Goal: Information Seeking & Learning: Check status

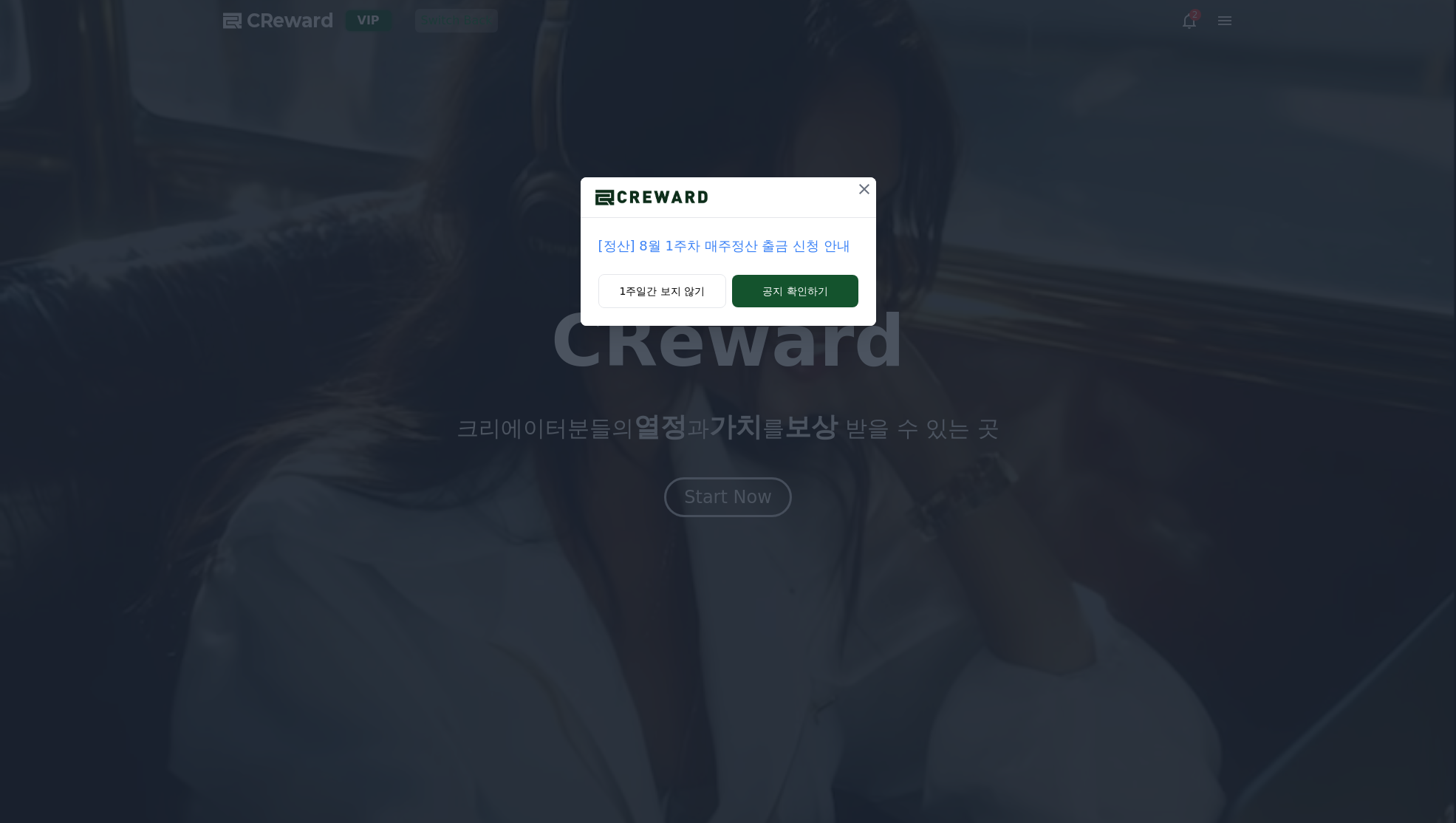
click at [860, 191] on icon at bounding box center [864, 189] width 18 height 18
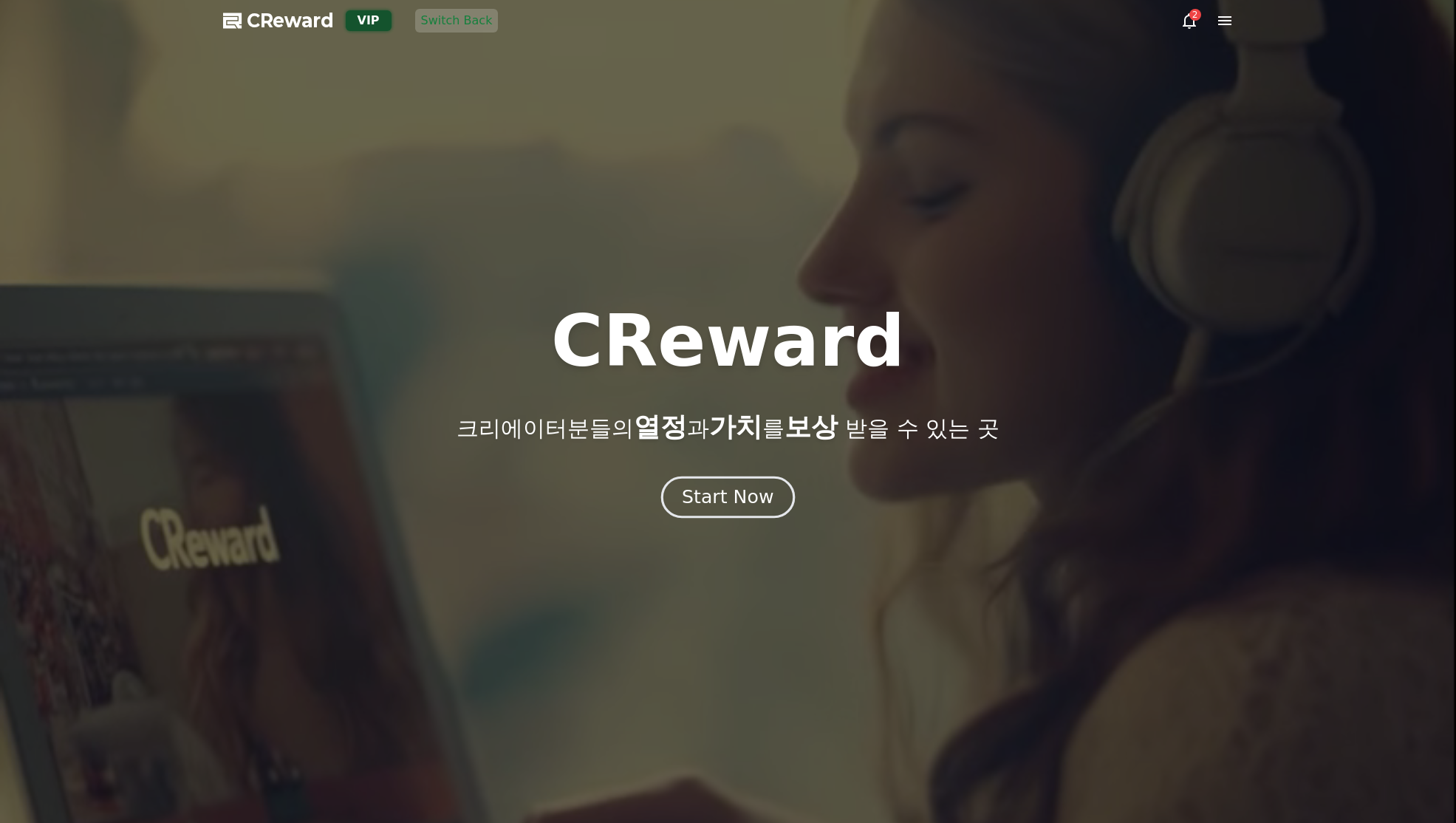
click at [739, 500] on div "Start Now" at bounding box center [728, 497] width 92 height 25
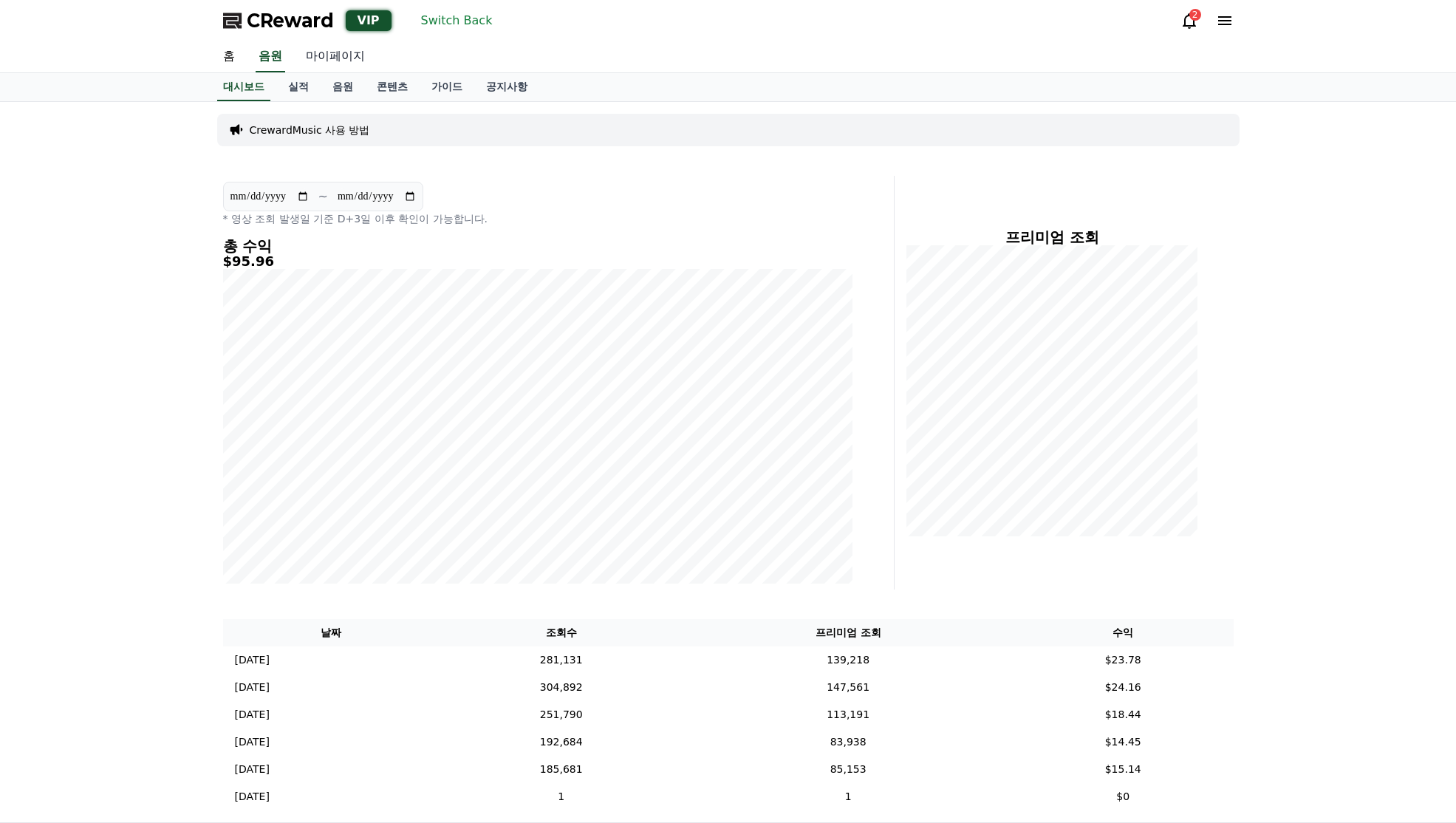
click at [349, 57] on link "마이페이지" at bounding box center [335, 56] width 83 height 31
select select "**********"
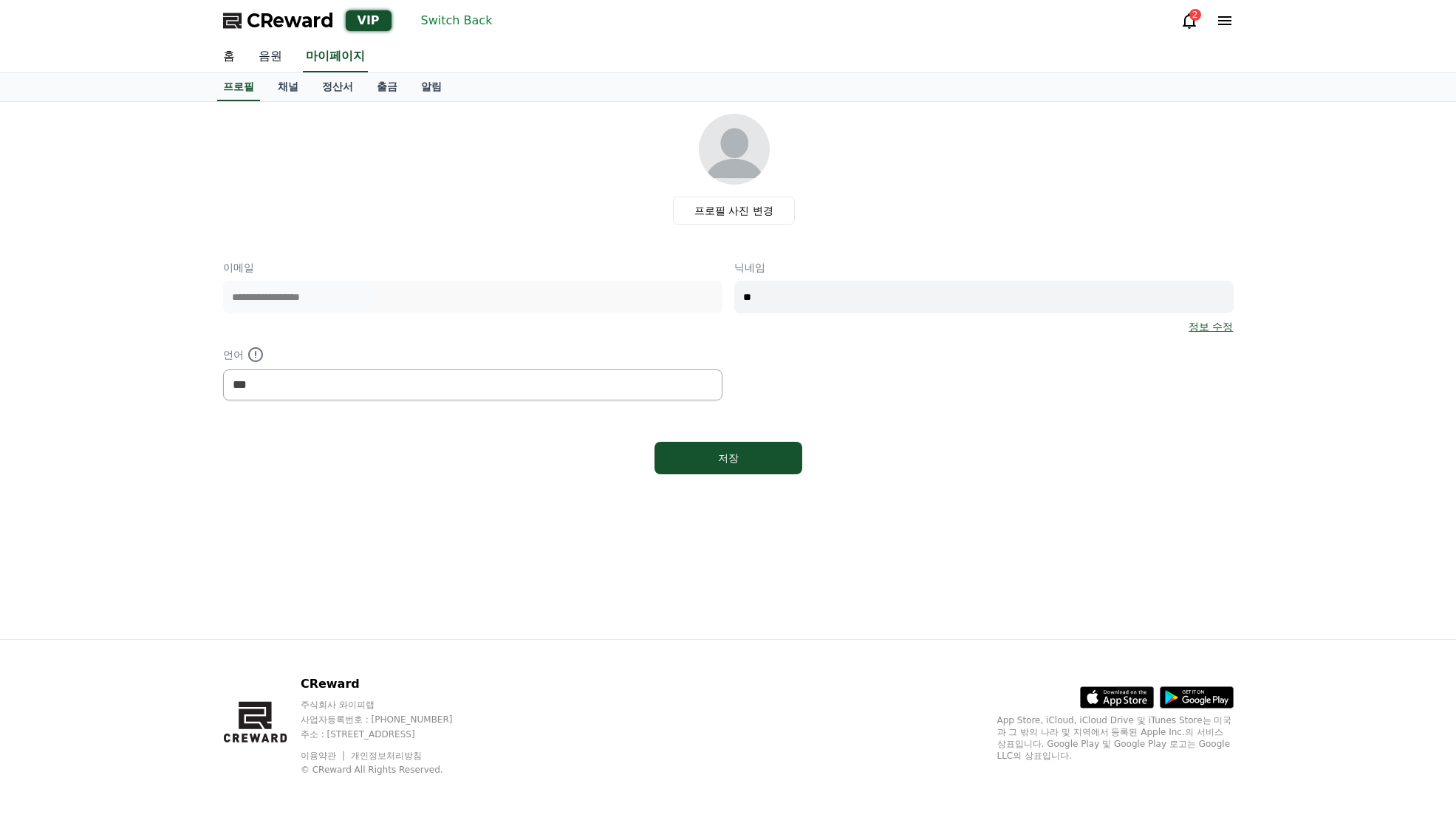
click at [275, 57] on link "음원" at bounding box center [270, 56] width 47 height 31
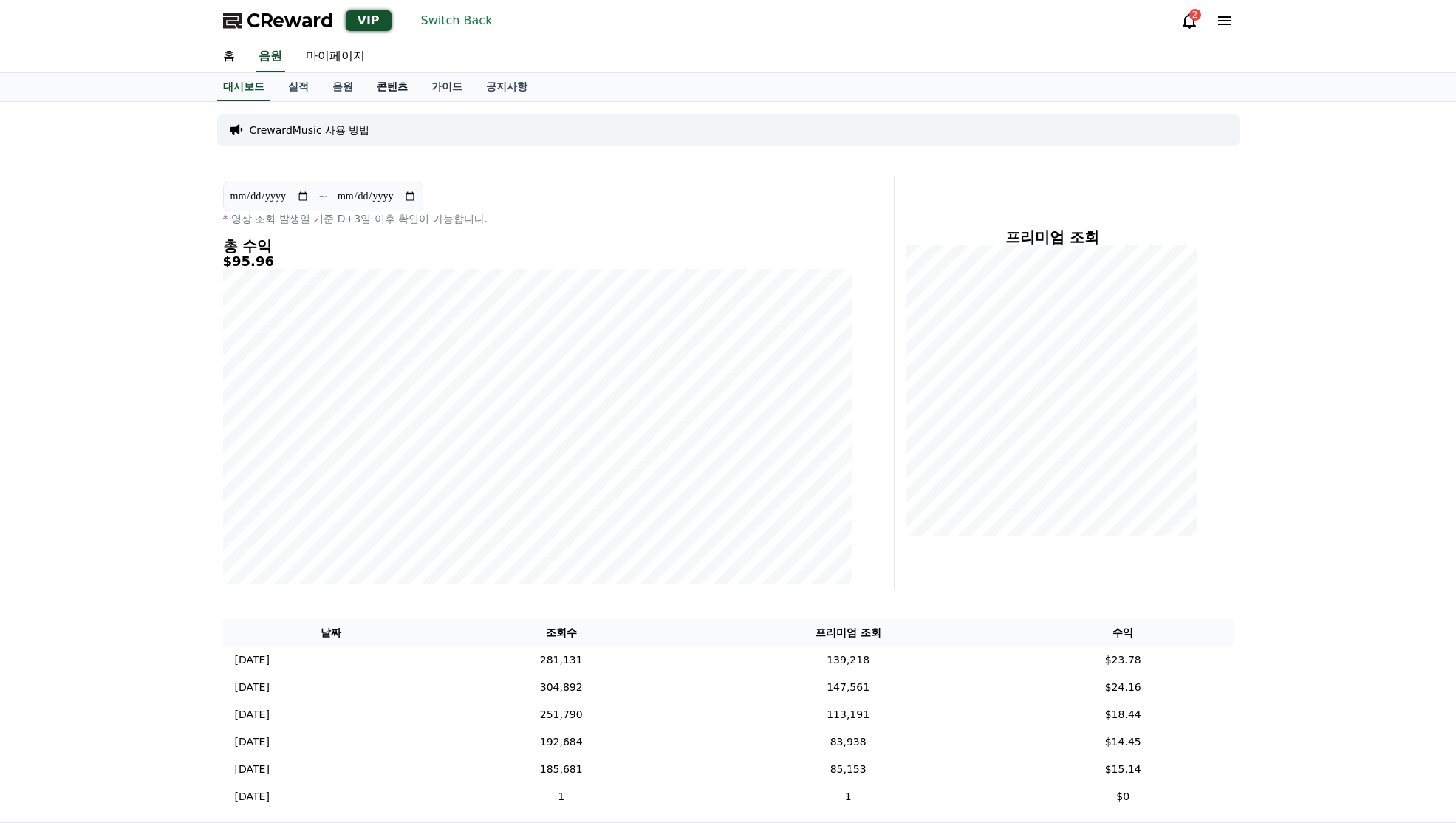
click at [383, 86] on link "콘텐츠" at bounding box center [392, 87] width 54 height 28
click at [302, 87] on link "실적" at bounding box center [299, 87] width 45 height 28
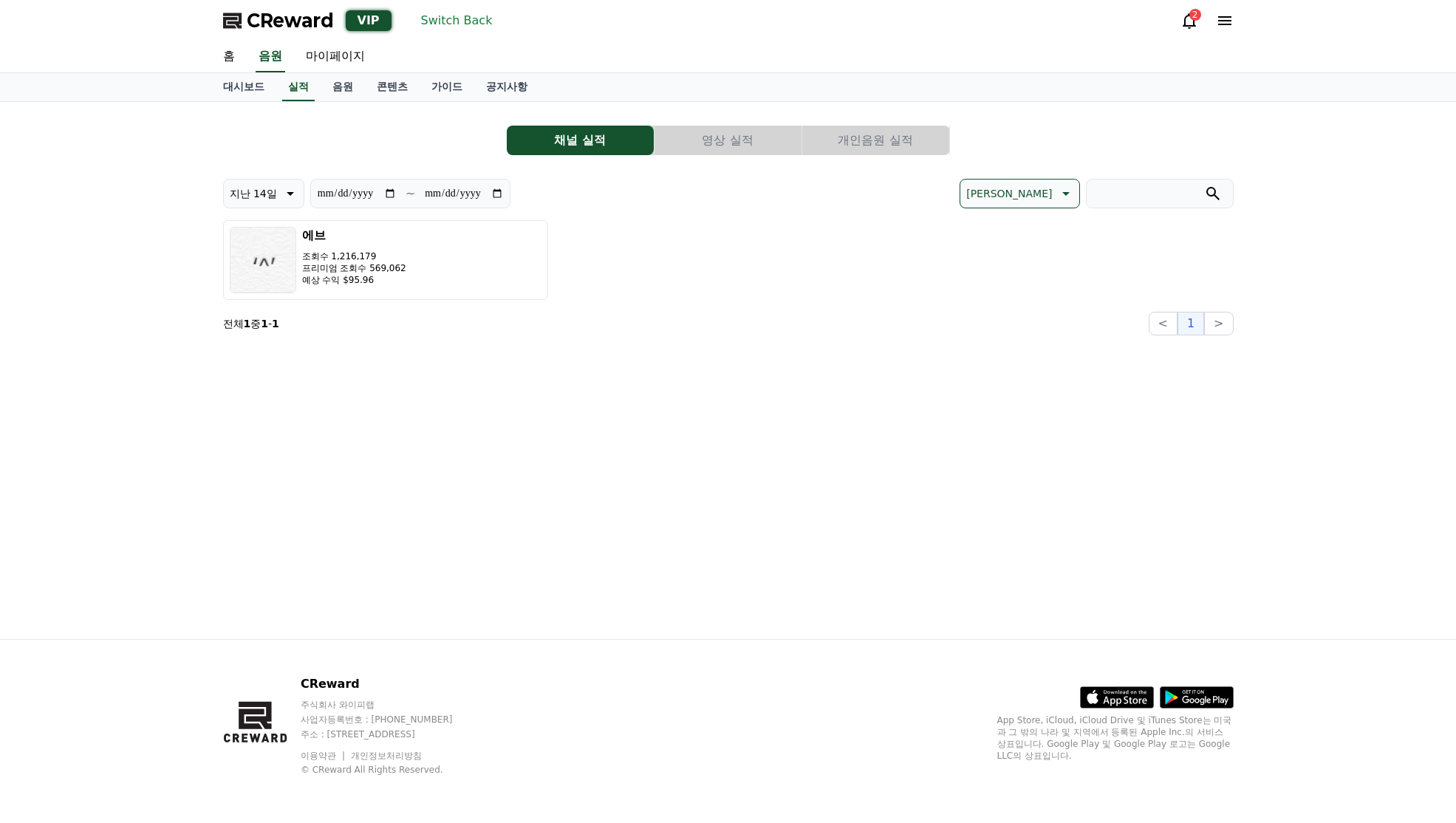
click at [753, 144] on button "영상 실적" at bounding box center [728, 140] width 147 height 29
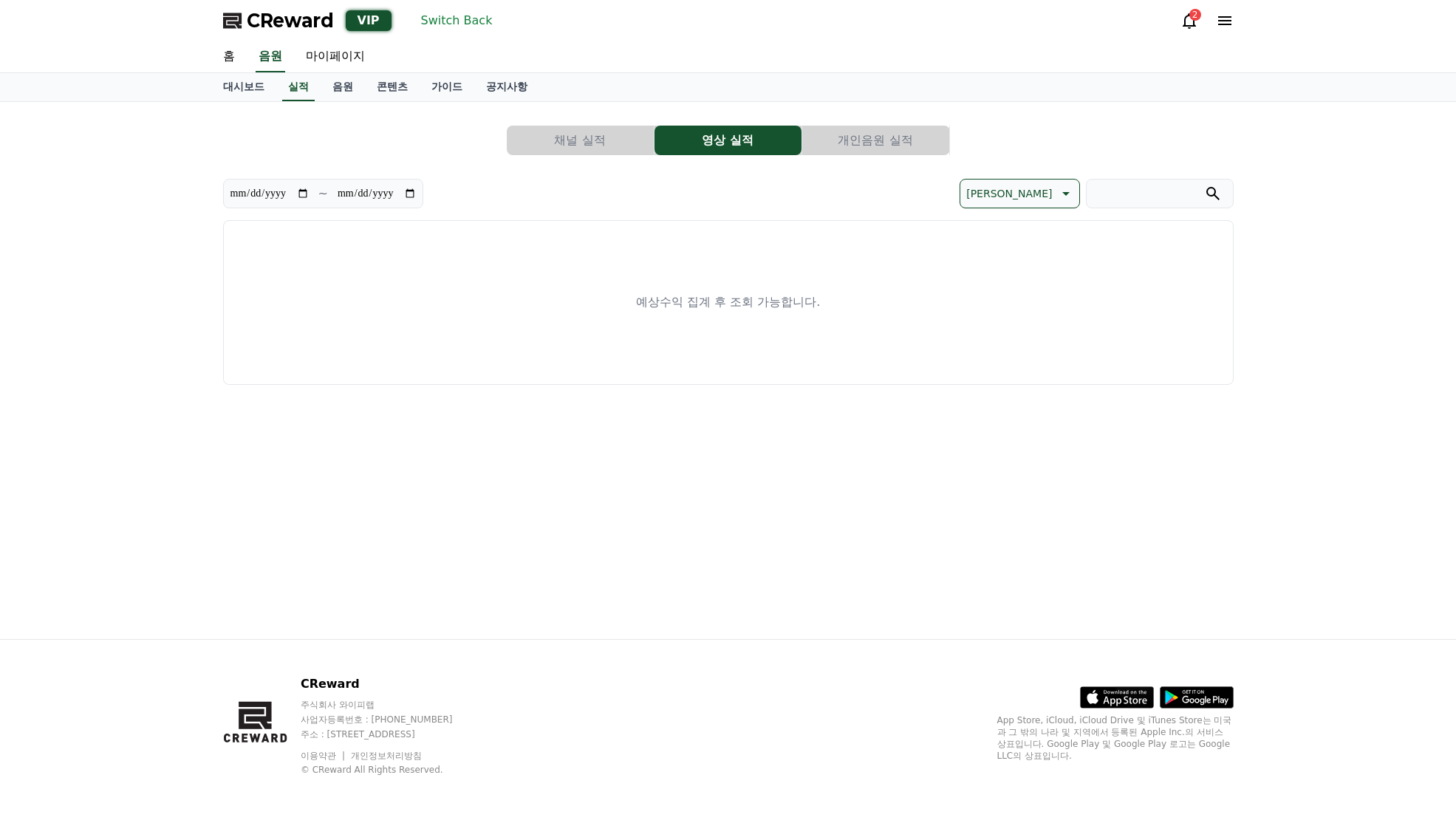
click at [817, 137] on button "개인음원 실적" at bounding box center [876, 140] width 147 height 29
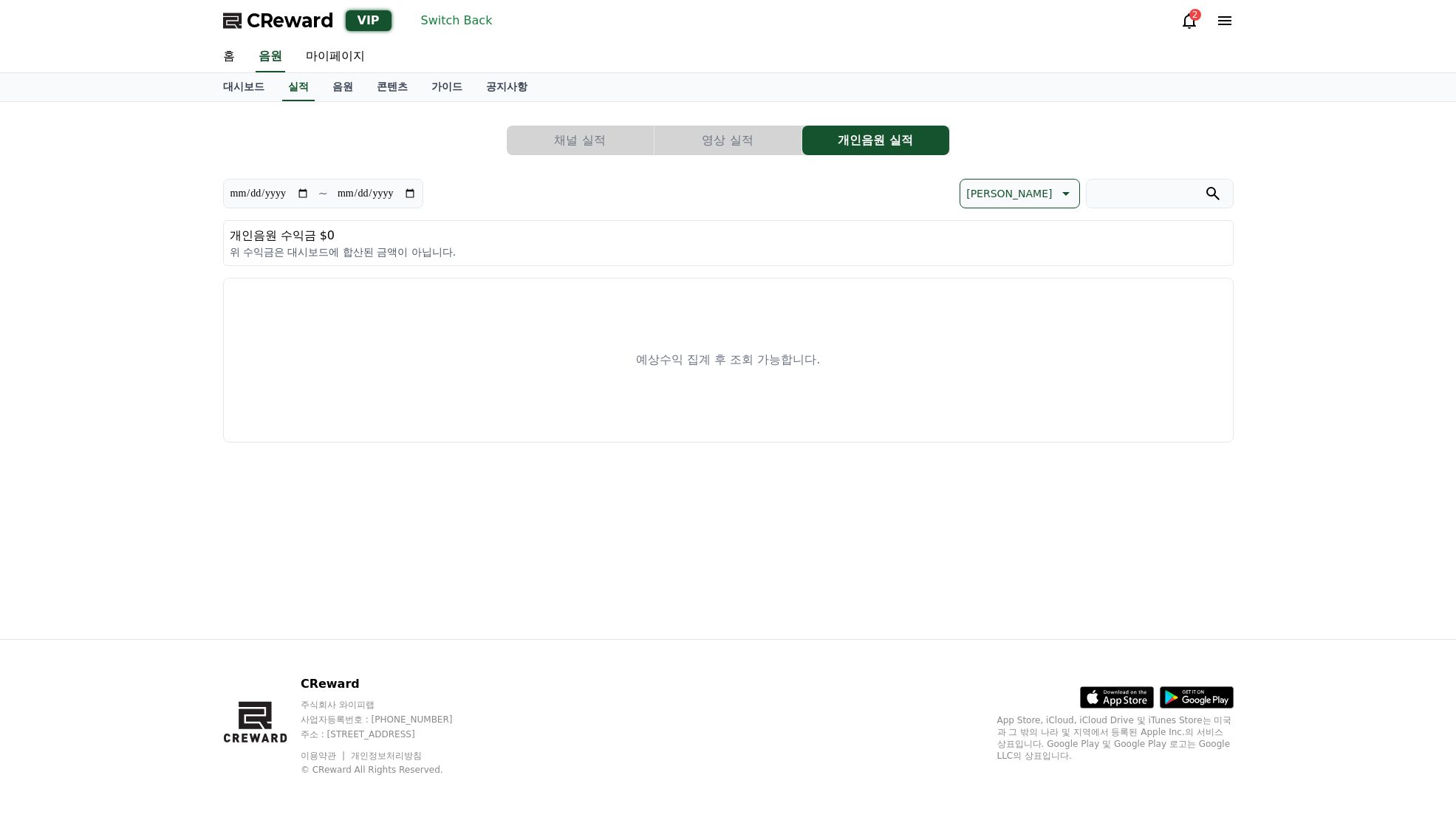
click at [720, 145] on button "영상 실적" at bounding box center [728, 140] width 147 height 29
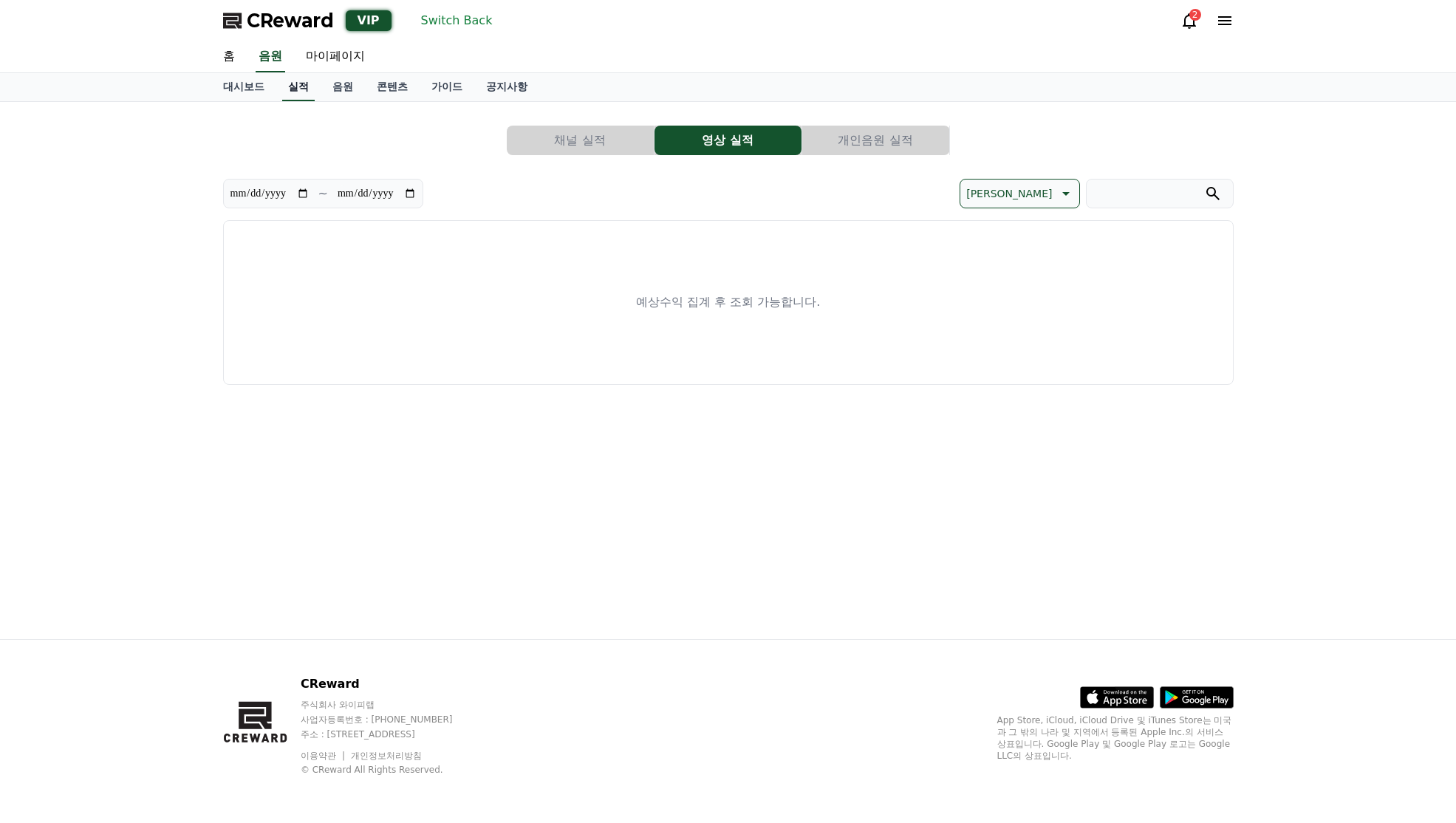
click at [310, 88] on link "실적" at bounding box center [298, 87] width 32 height 28
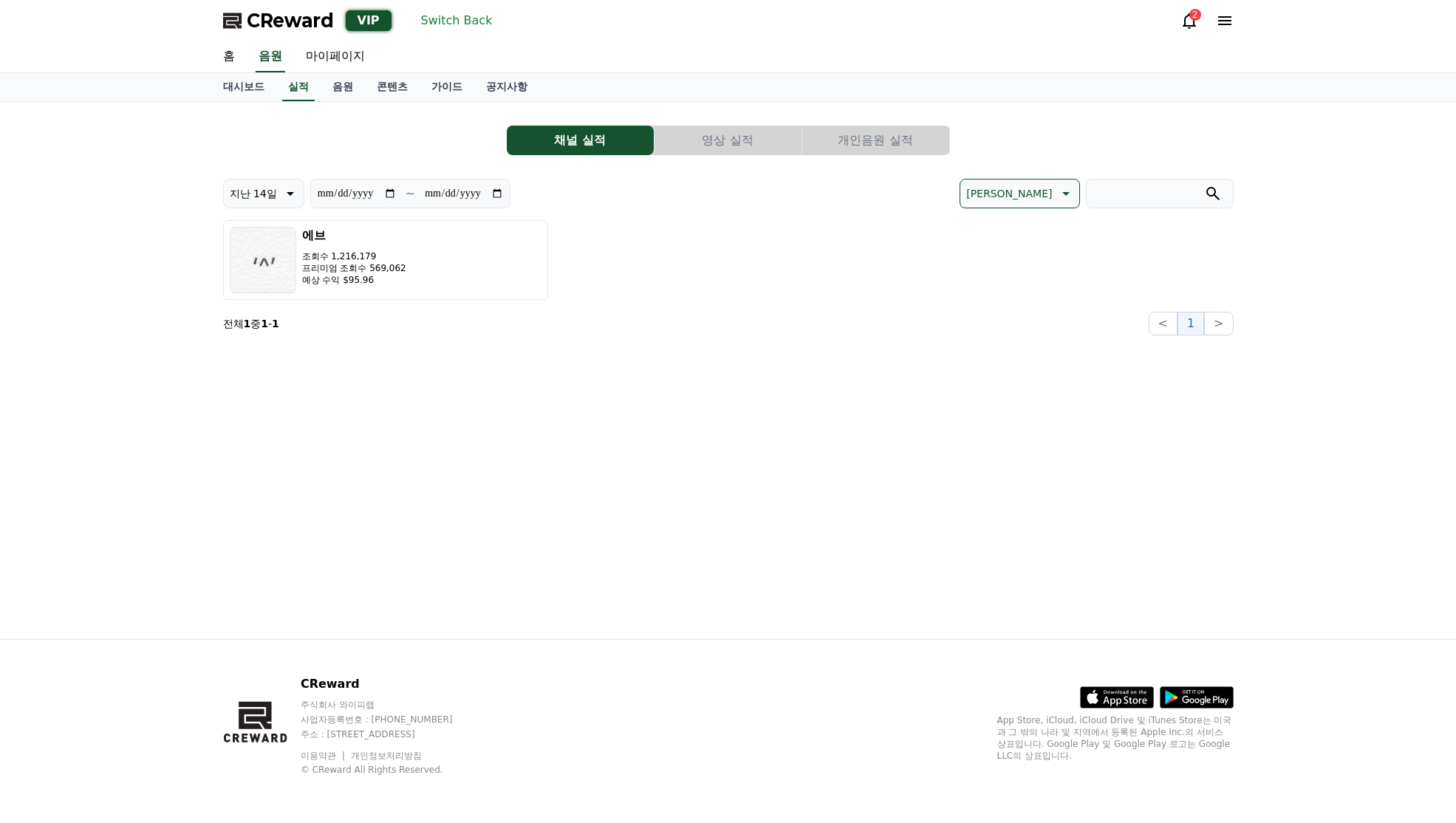
click at [695, 137] on button "영상 실적" at bounding box center [728, 140] width 147 height 29
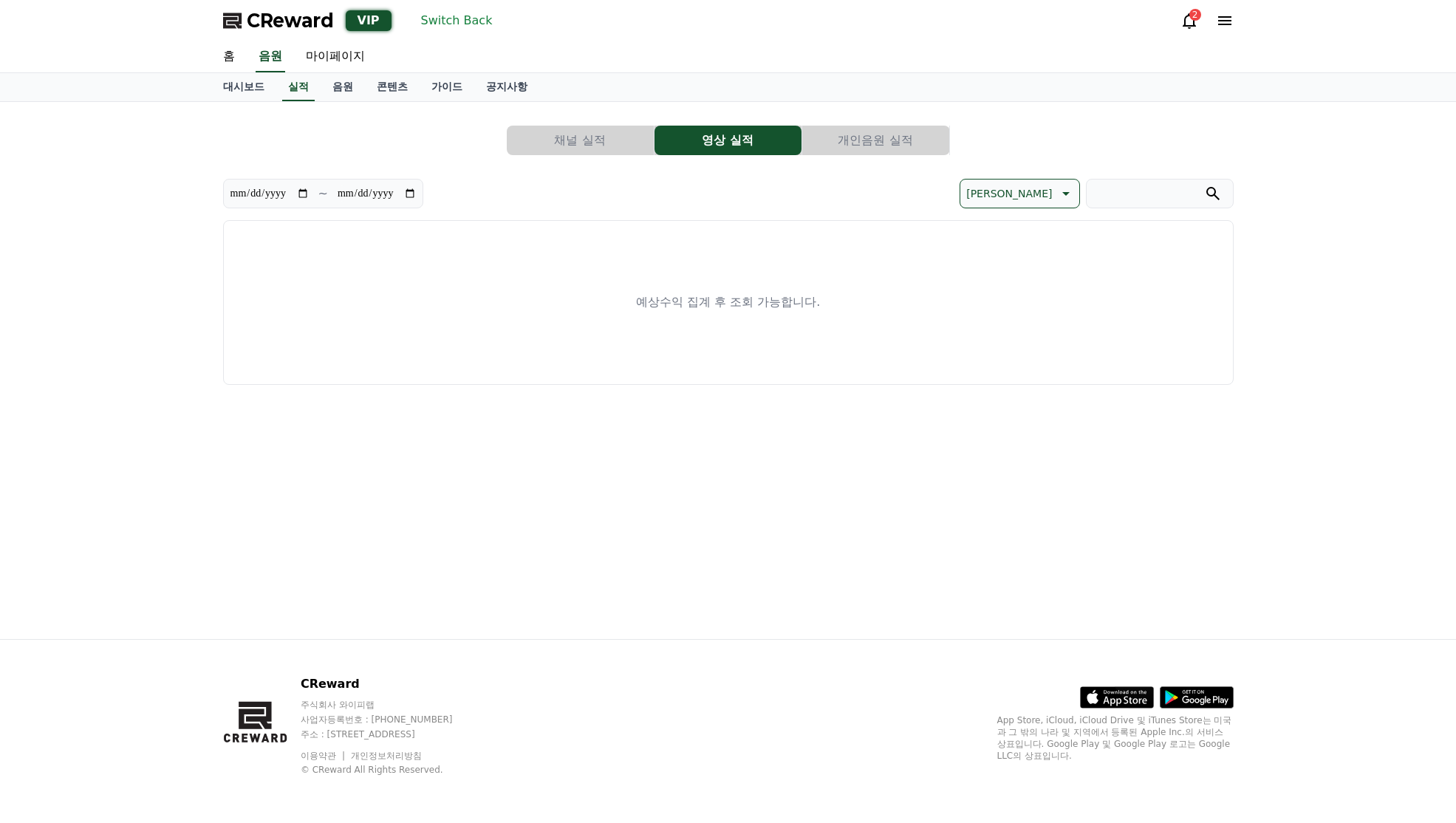
click at [595, 139] on button "채널 실적" at bounding box center [580, 140] width 147 height 29
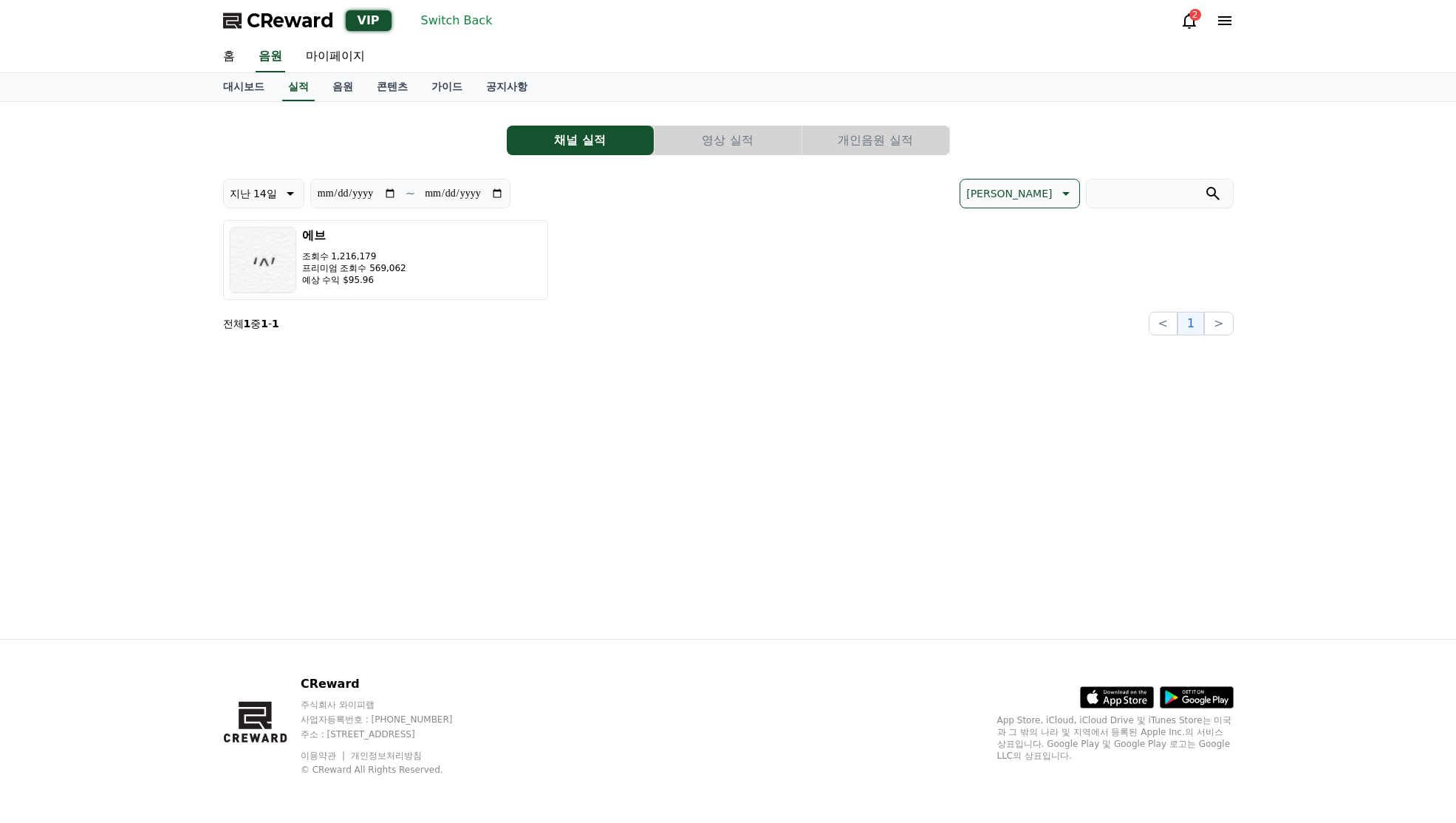
click at [713, 145] on button "영상 실적" at bounding box center [728, 140] width 147 height 29
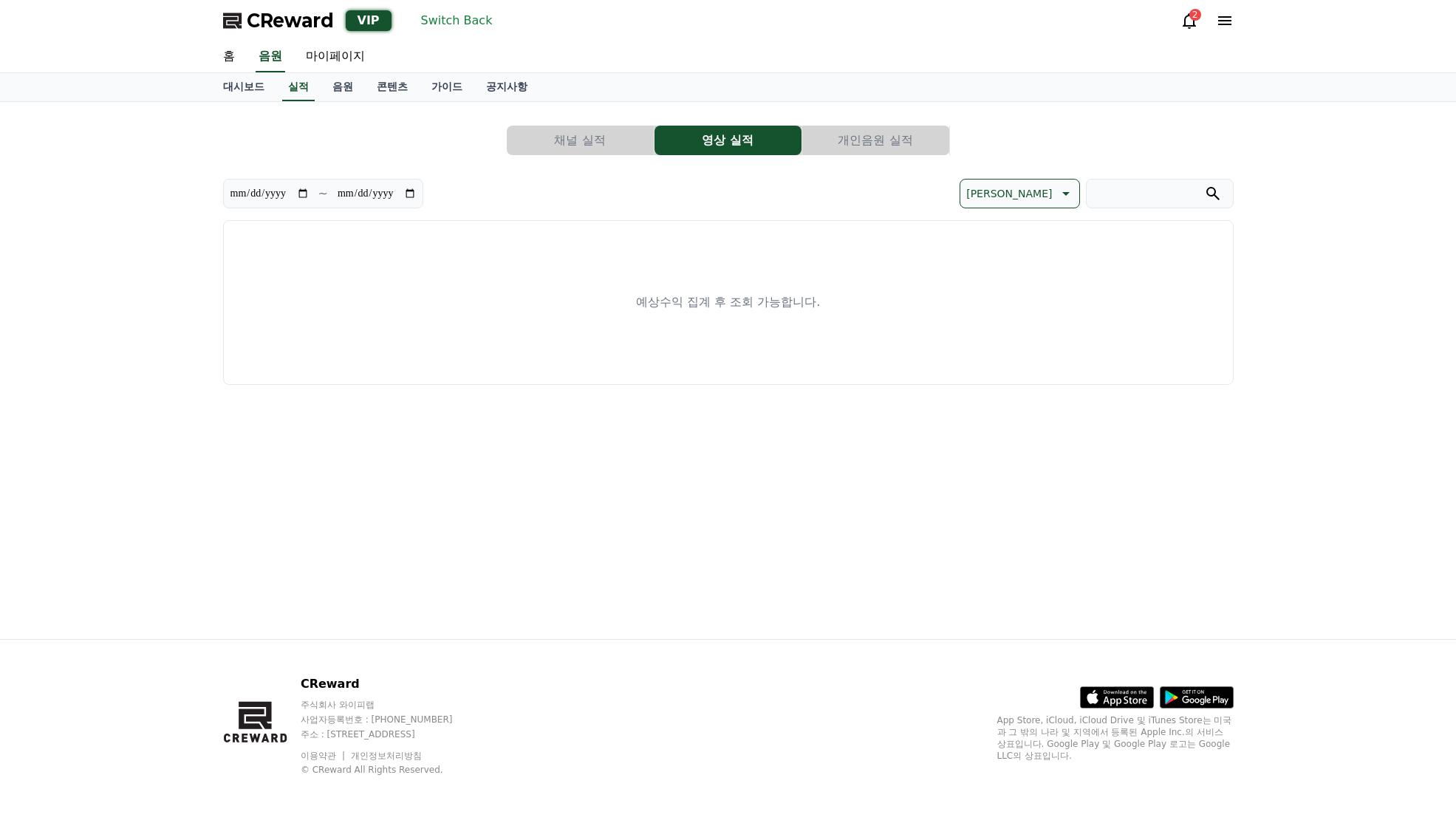
click at [594, 139] on button "채널 실적" at bounding box center [580, 140] width 147 height 29
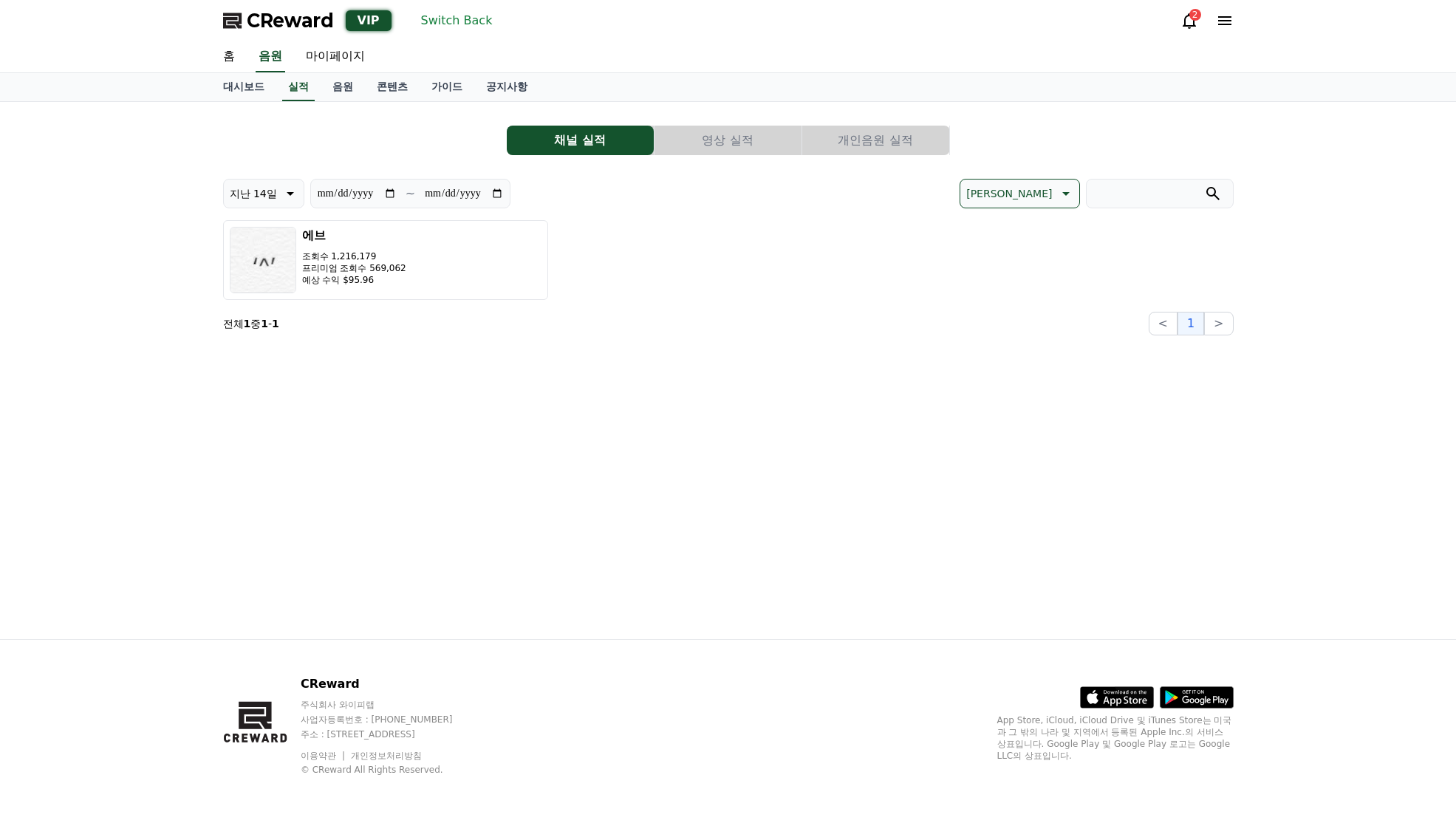
click at [704, 144] on button "영상 실적" at bounding box center [728, 140] width 147 height 29
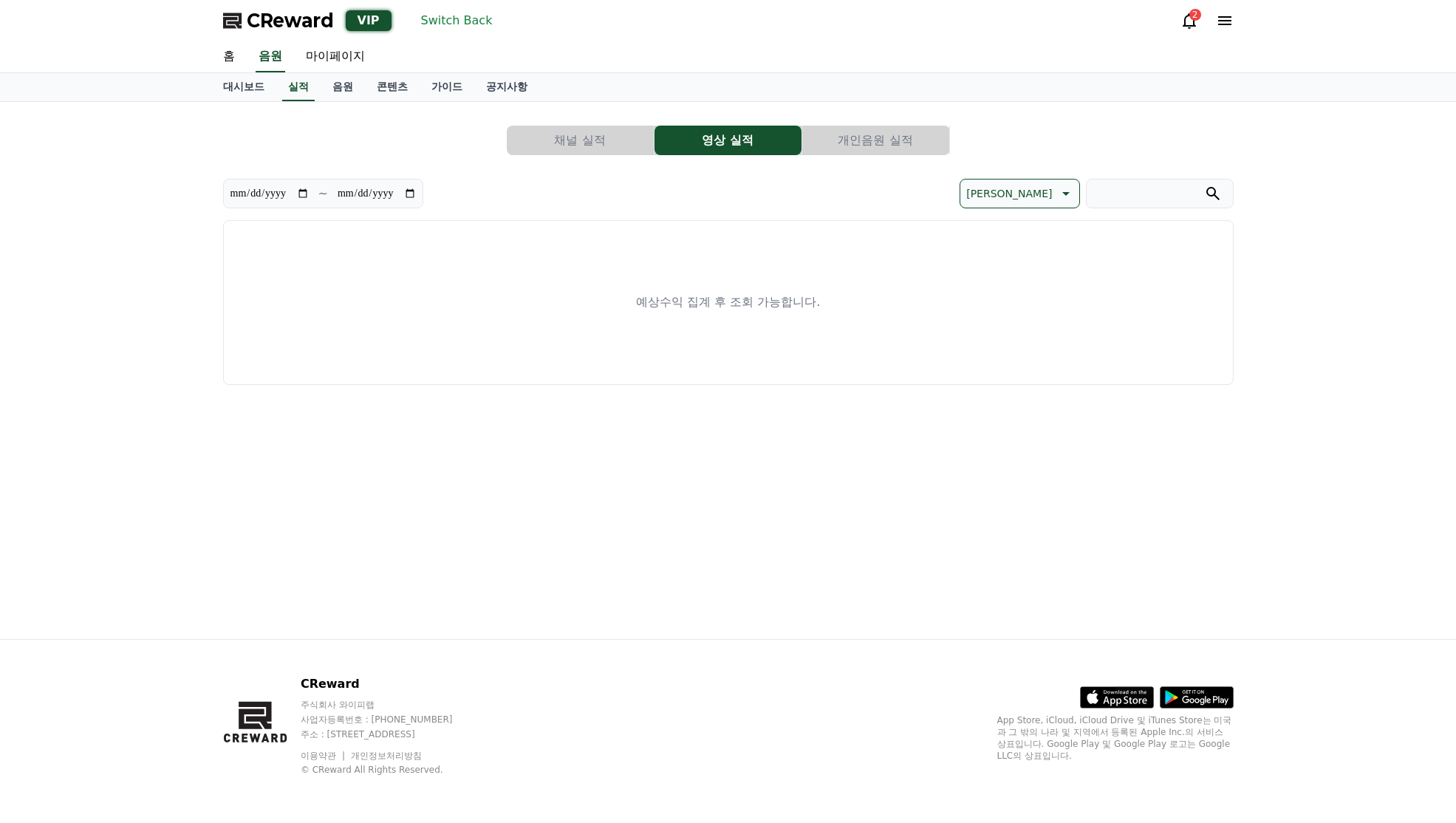
click at [842, 141] on button "개인음원 실적" at bounding box center [876, 140] width 147 height 29
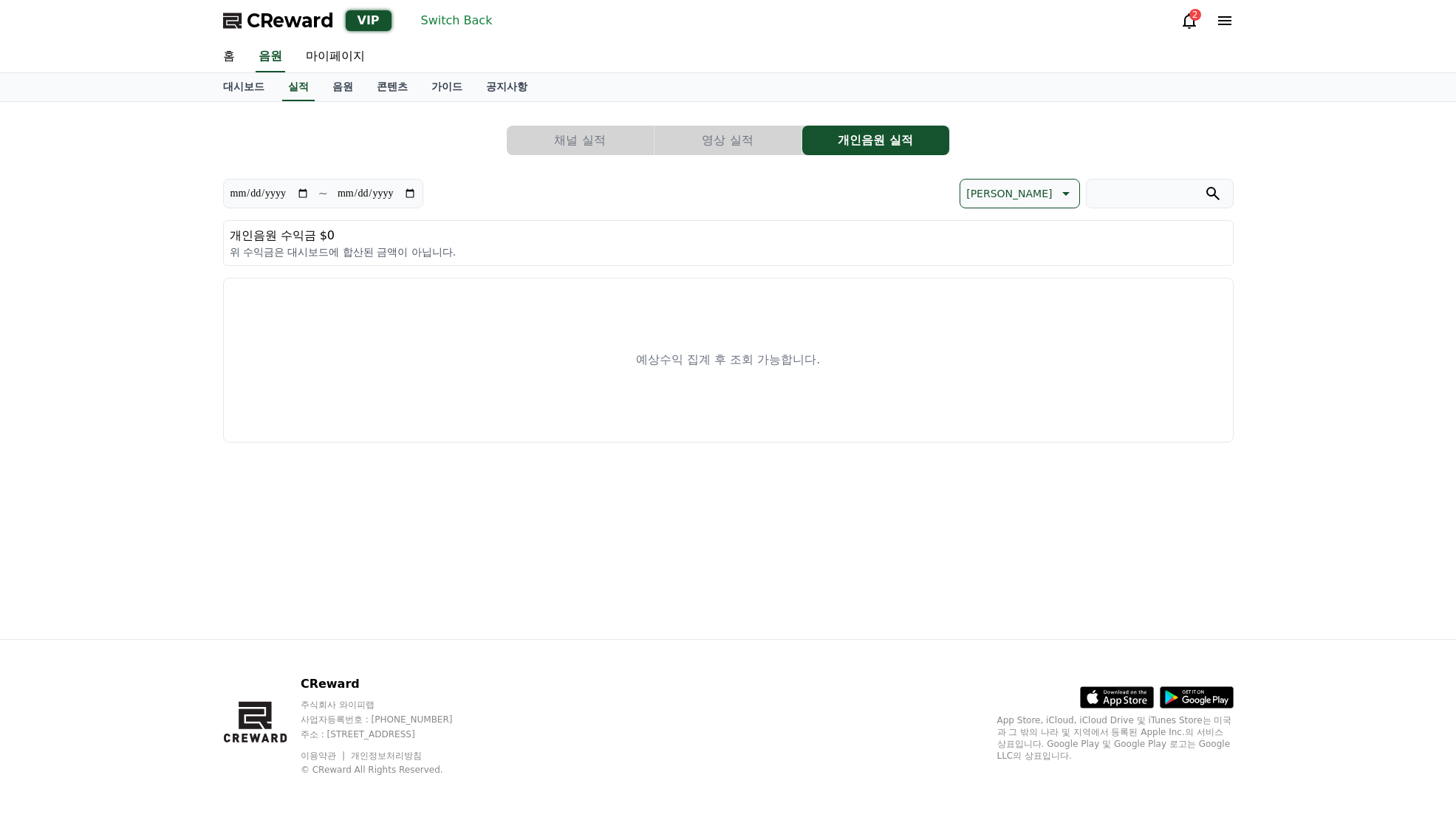
click at [745, 136] on button "영상 실적" at bounding box center [728, 140] width 147 height 29
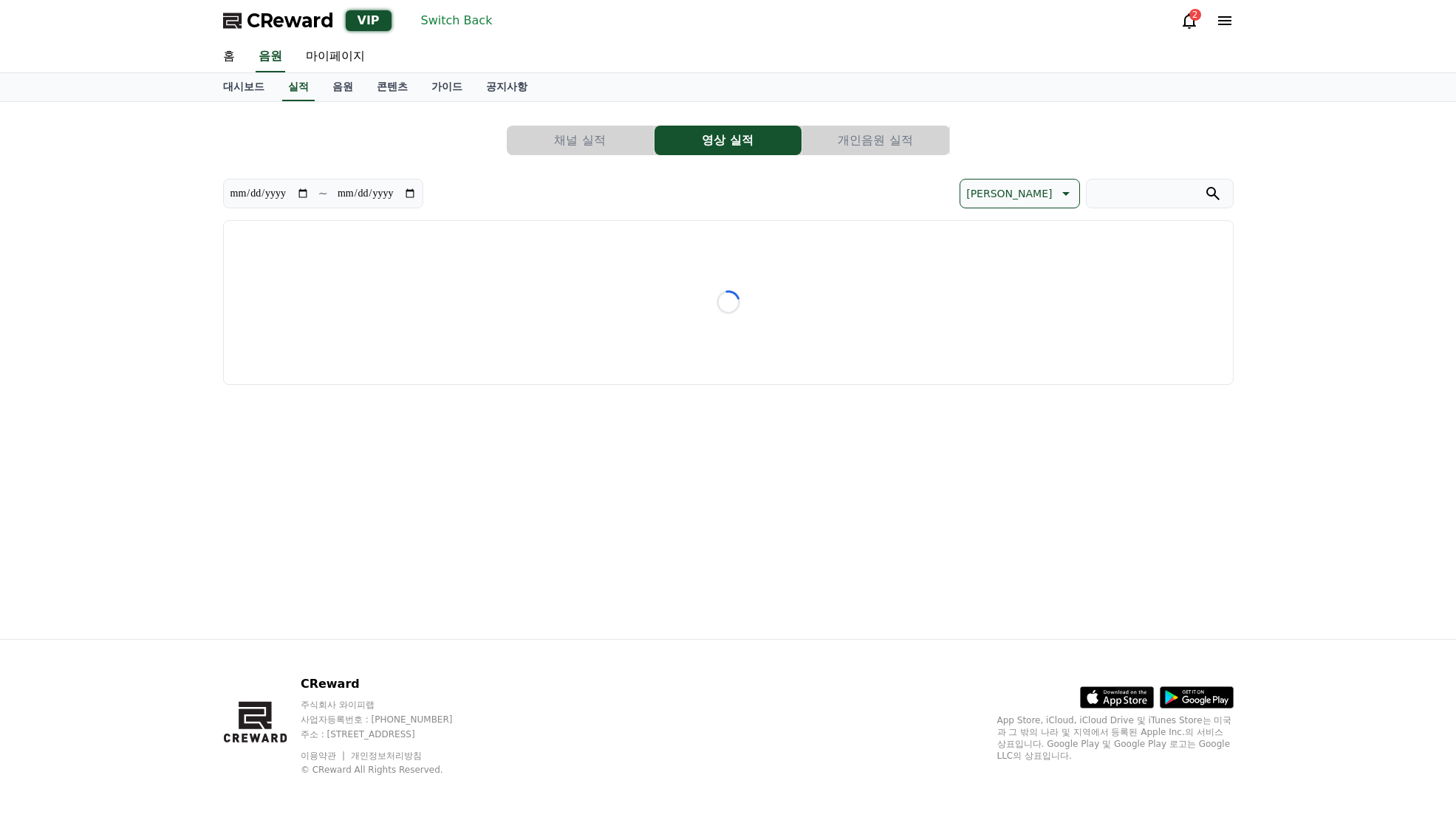
click at [580, 137] on button "채널 실적" at bounding box center [580, 140] width 147 height 29
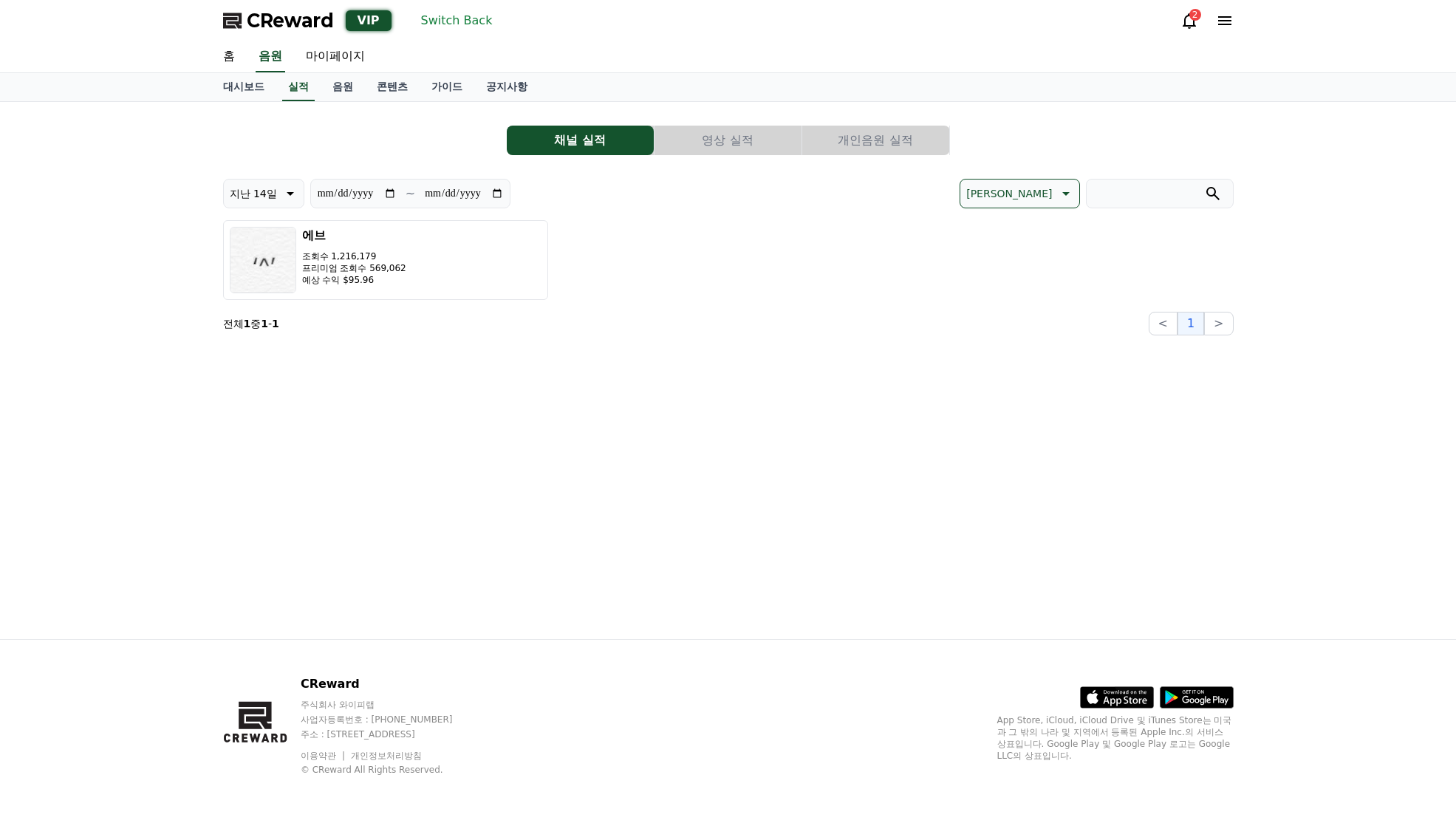
click at [883, 142] on button "개인음원 실적" at bounding box center [876, 140] width 147 height 29
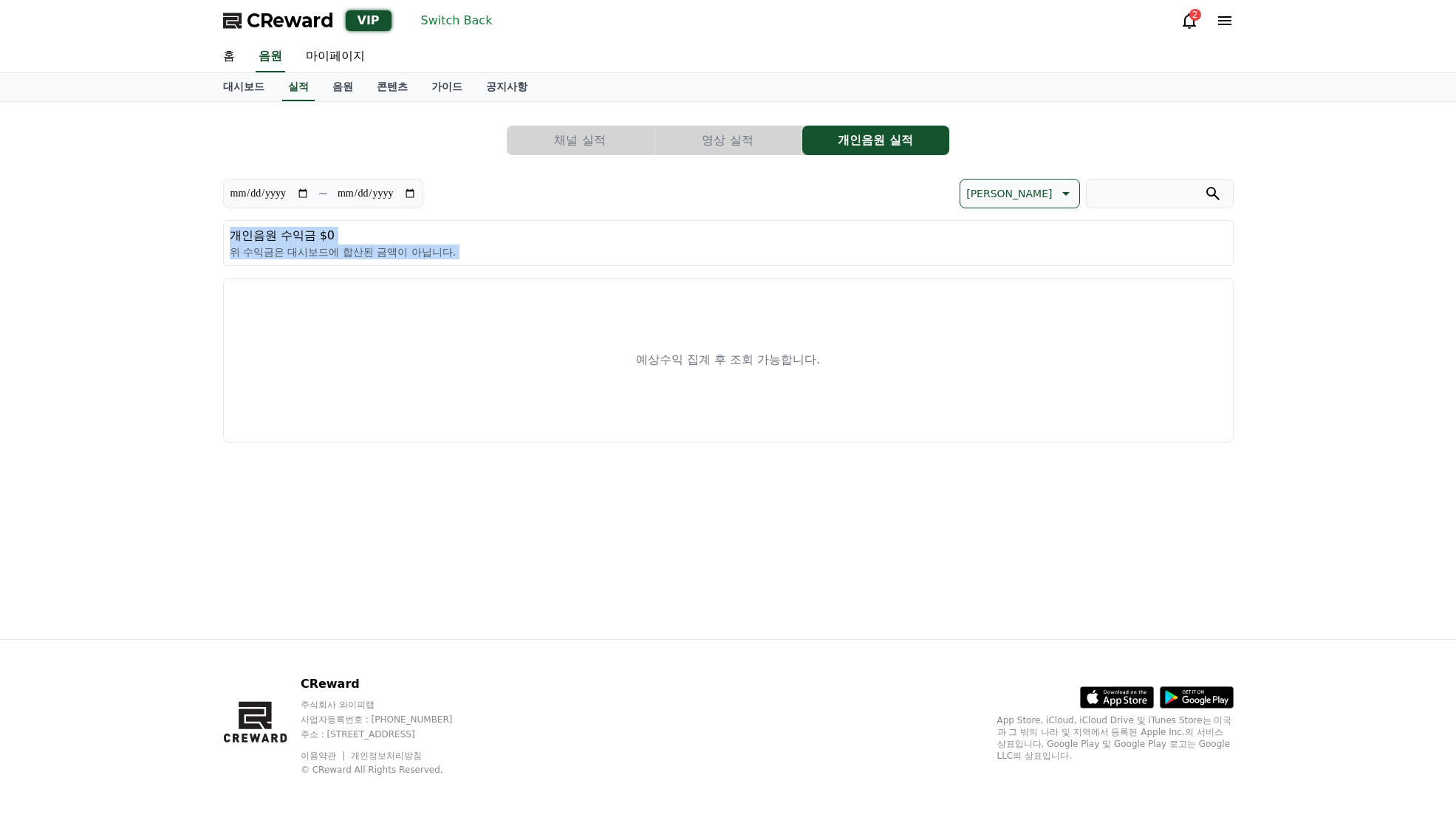
drag, startPoint x: 354, startPoint y: 287, endPoint x: 556, endPoint y: 353, distance: 212.5
click at [551, 353] on div "**********" at bounding box center [728, 310] width 1011 height 263
click at [554, 352] on div "예상수익 집계 후 조회 가능합니다." at bounding box center [728, 360] width 1011 height 165
click at [718, 154] on button "영상 실적" at bounding box center [728, 140] width 147 height 29
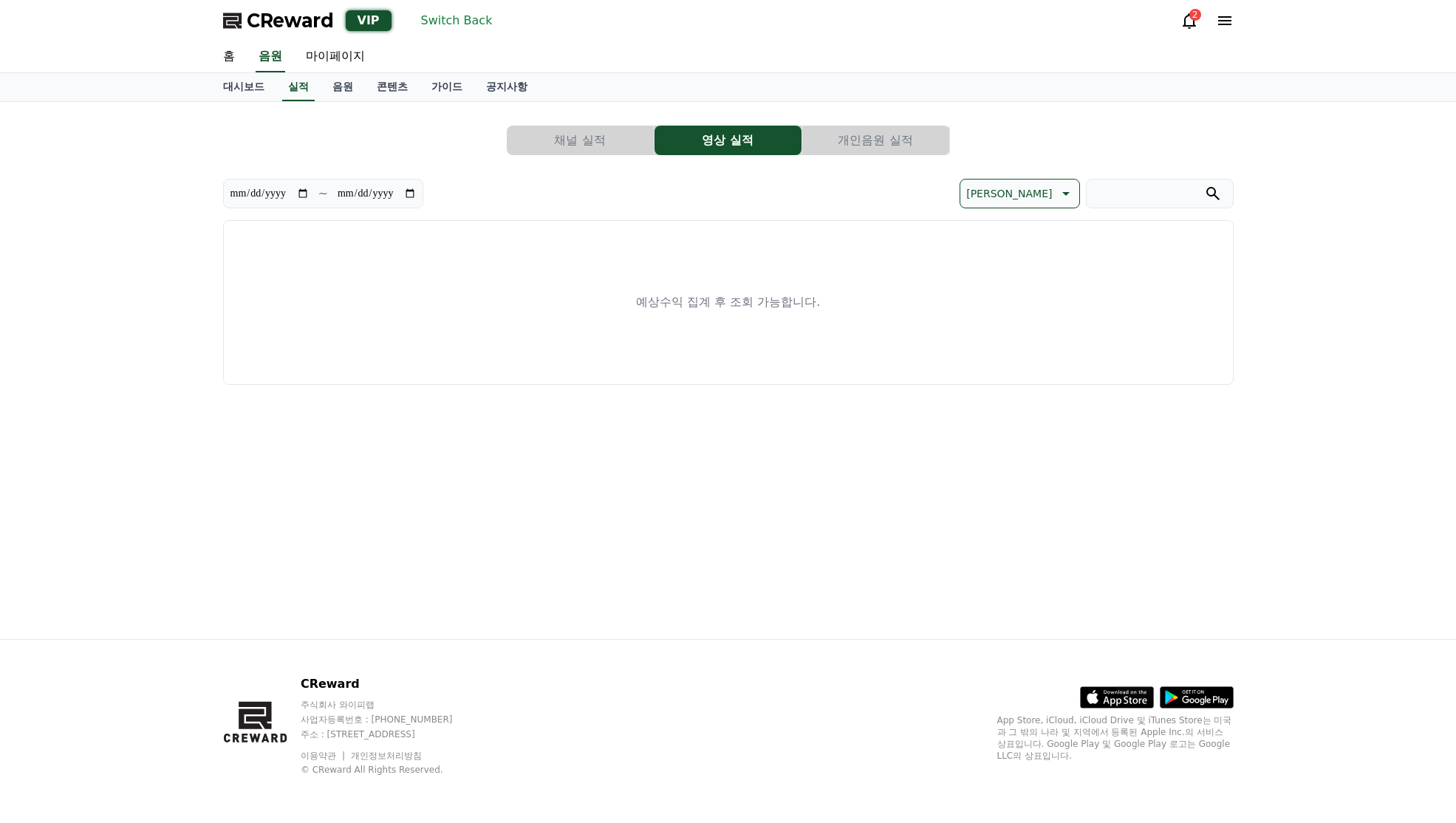
click at [919, 158] on div "**********" at bounding box center [728, 249] width 1011 height 271
click at [770, 139] on button "영상 실적" at bounding box center [728, 140] width 147 height 29
click at [874, 143] on button "개인음원 실적" at bounding box center [876, 140] width 147 height 29
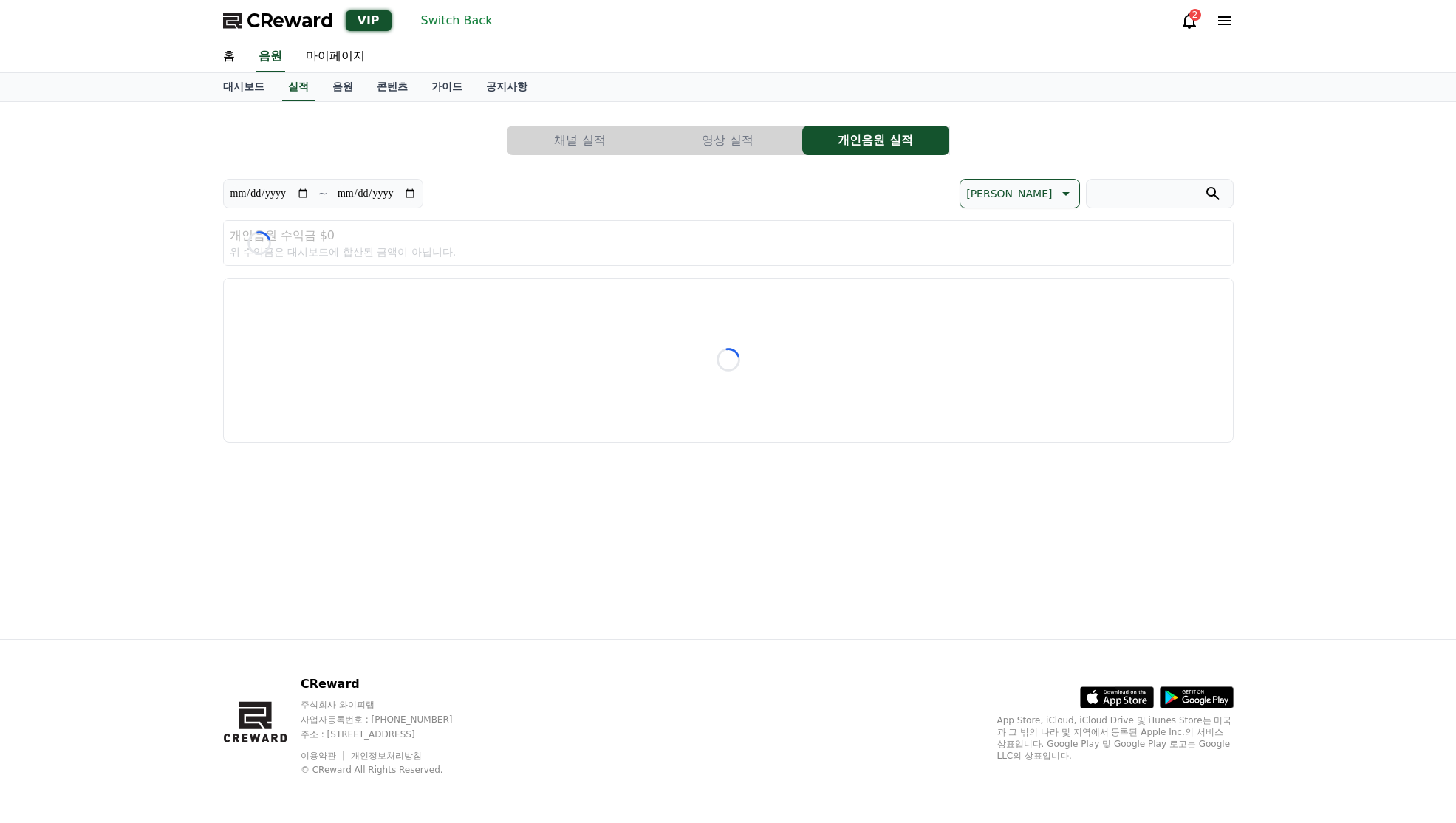
click at [695, 126] on button "영상 실적" at bounding box center [728, 140] width 147 height 29
click at [696, 138] on button "영상 실적" at bounding box center [728, 140] width 147 height 29
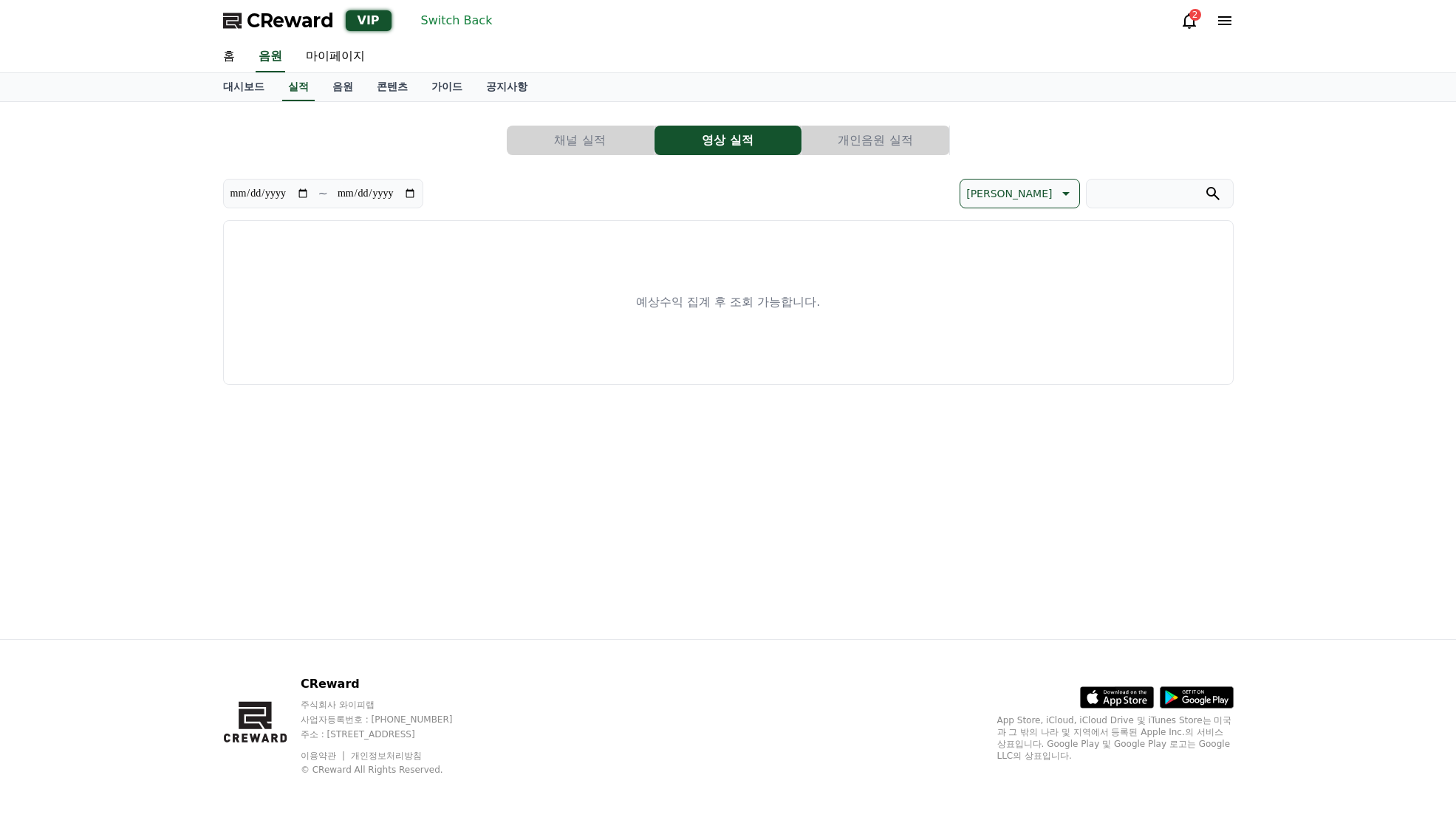
click at [563, 129] on button "채널 실적" at bounding box center [580, 140] width 147 height 29
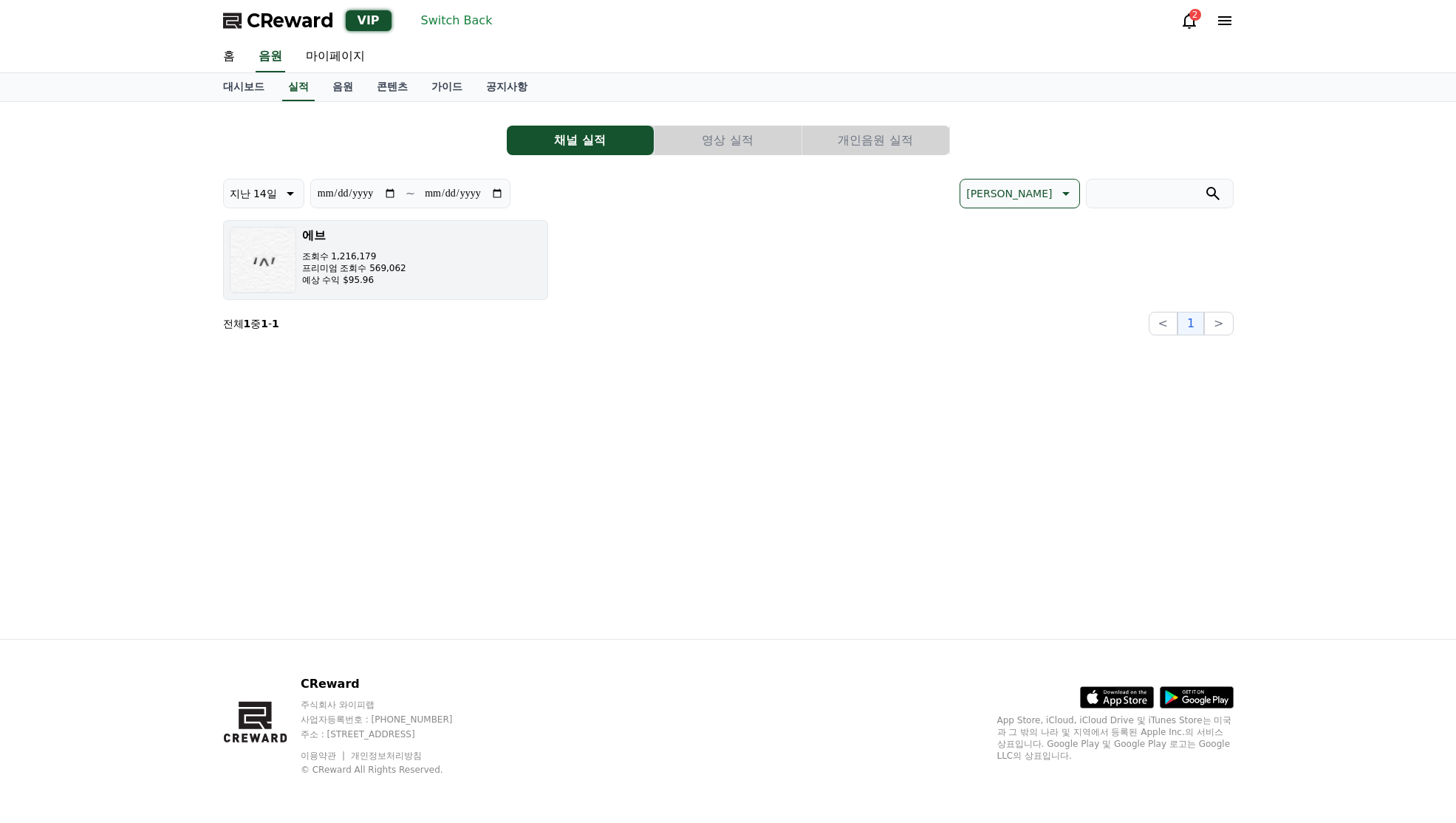
click at [393, 276] on p "예상 수익 $95.96" at bounding box center [354, 279] width 104 height 12
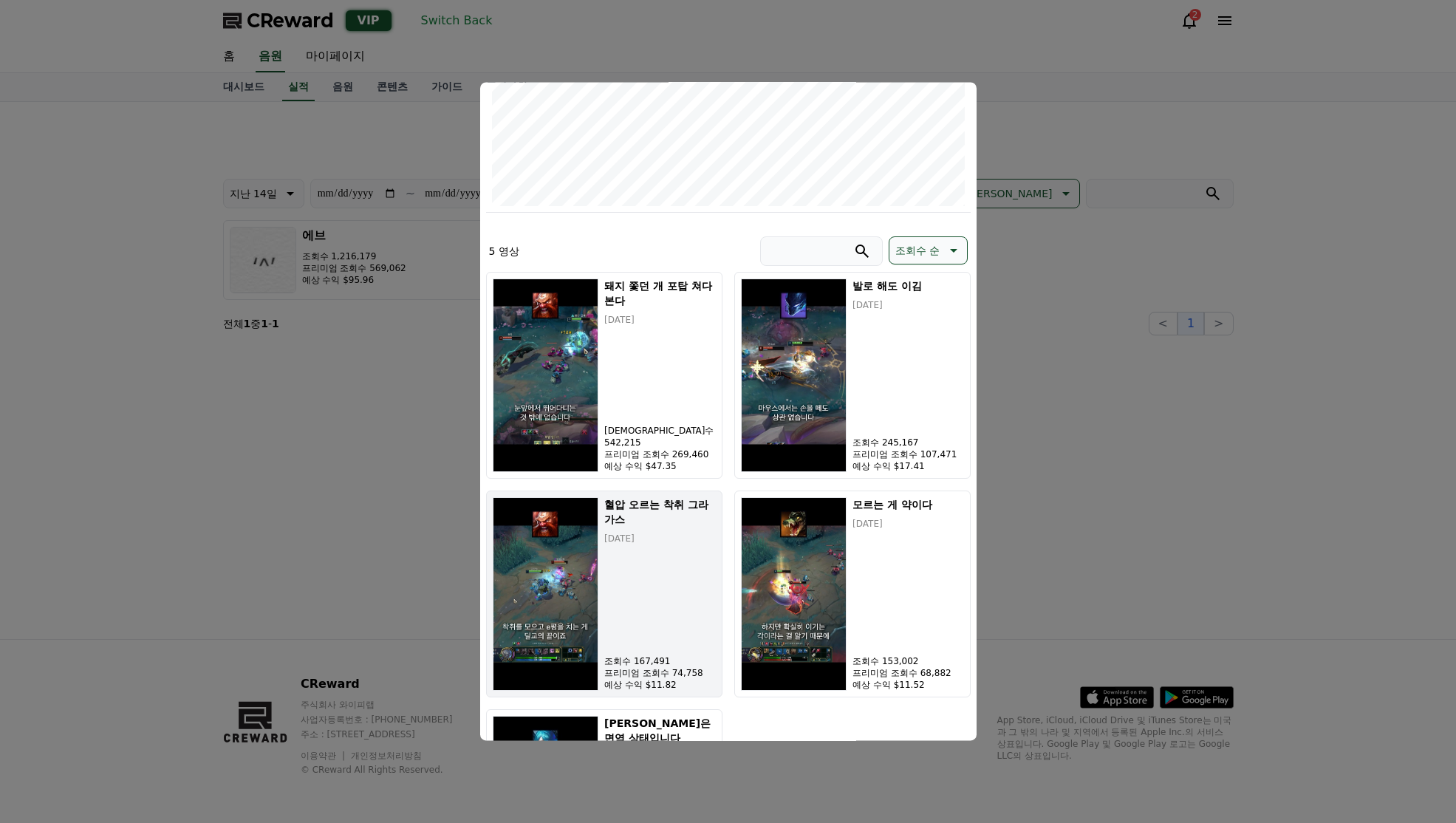
scroll to position [370, 0]
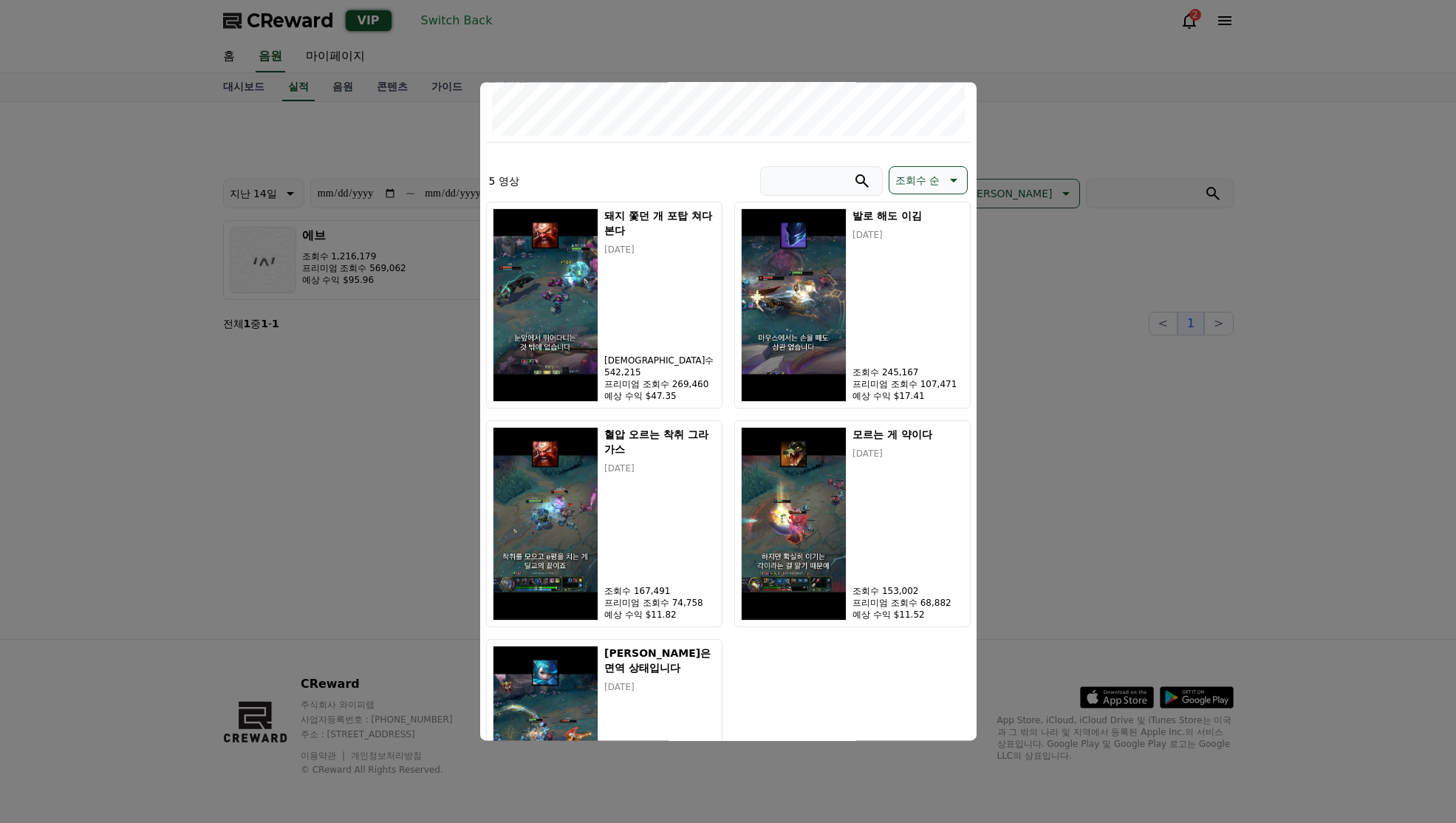
click at [354, 453] on button "close modal" at bounding box center [728, 412] width 1456 height 823
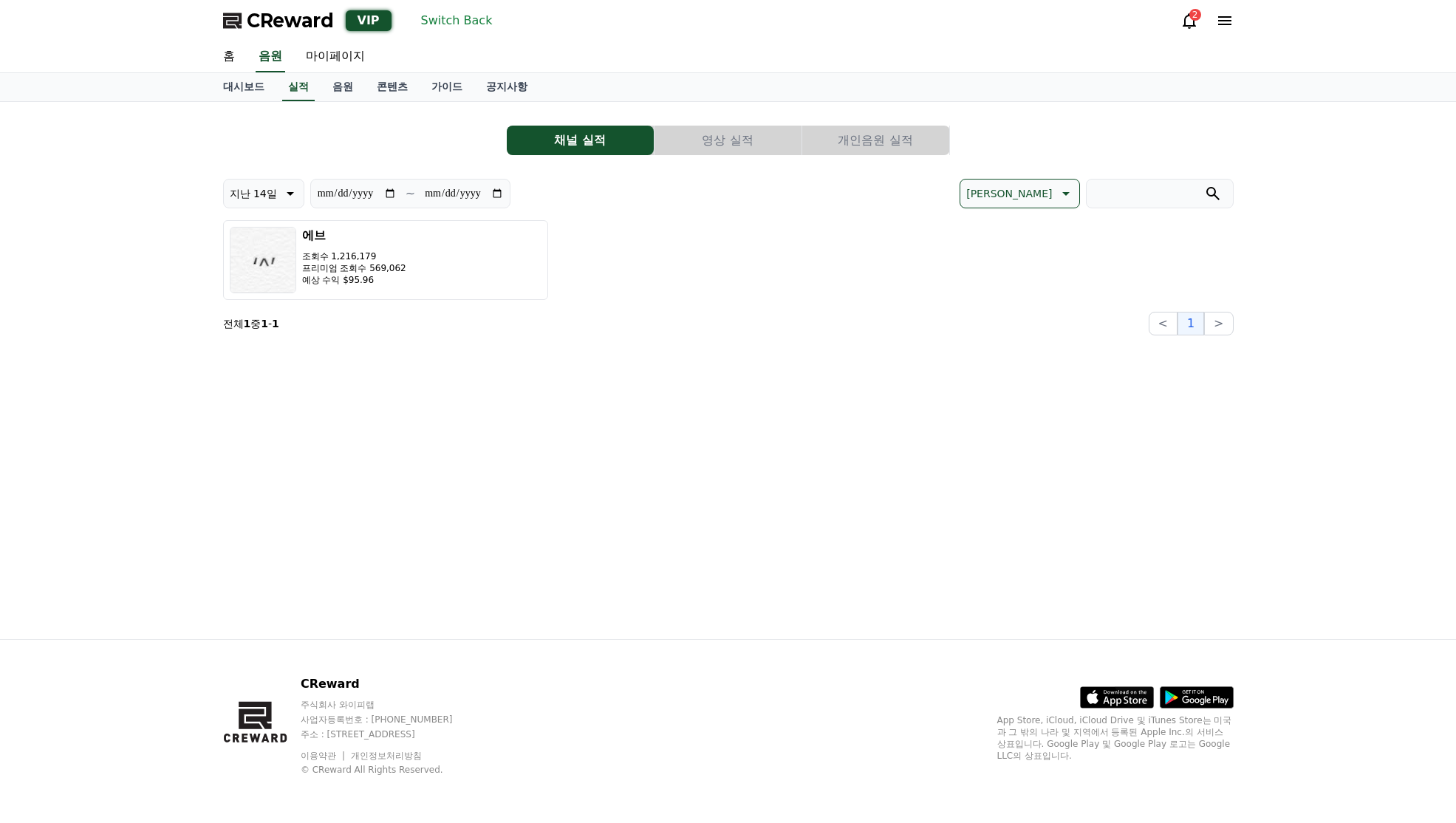
click at [728, 135] on button "영상 실적" at bounding box center [728, 140] width 147 height 29
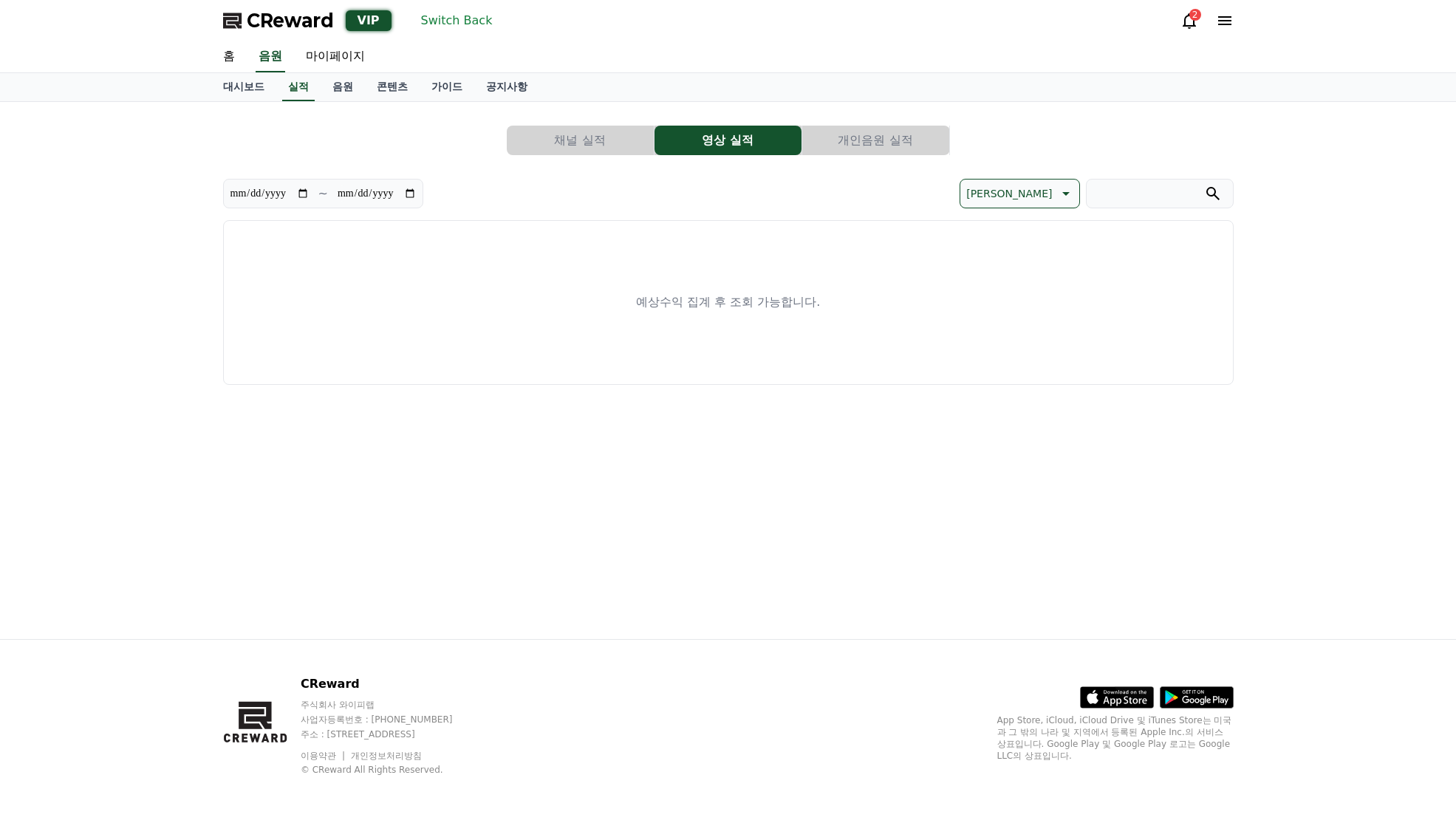
click at [588, 199] on div "**********" at bounding box center [476, 193] width 505 height 29
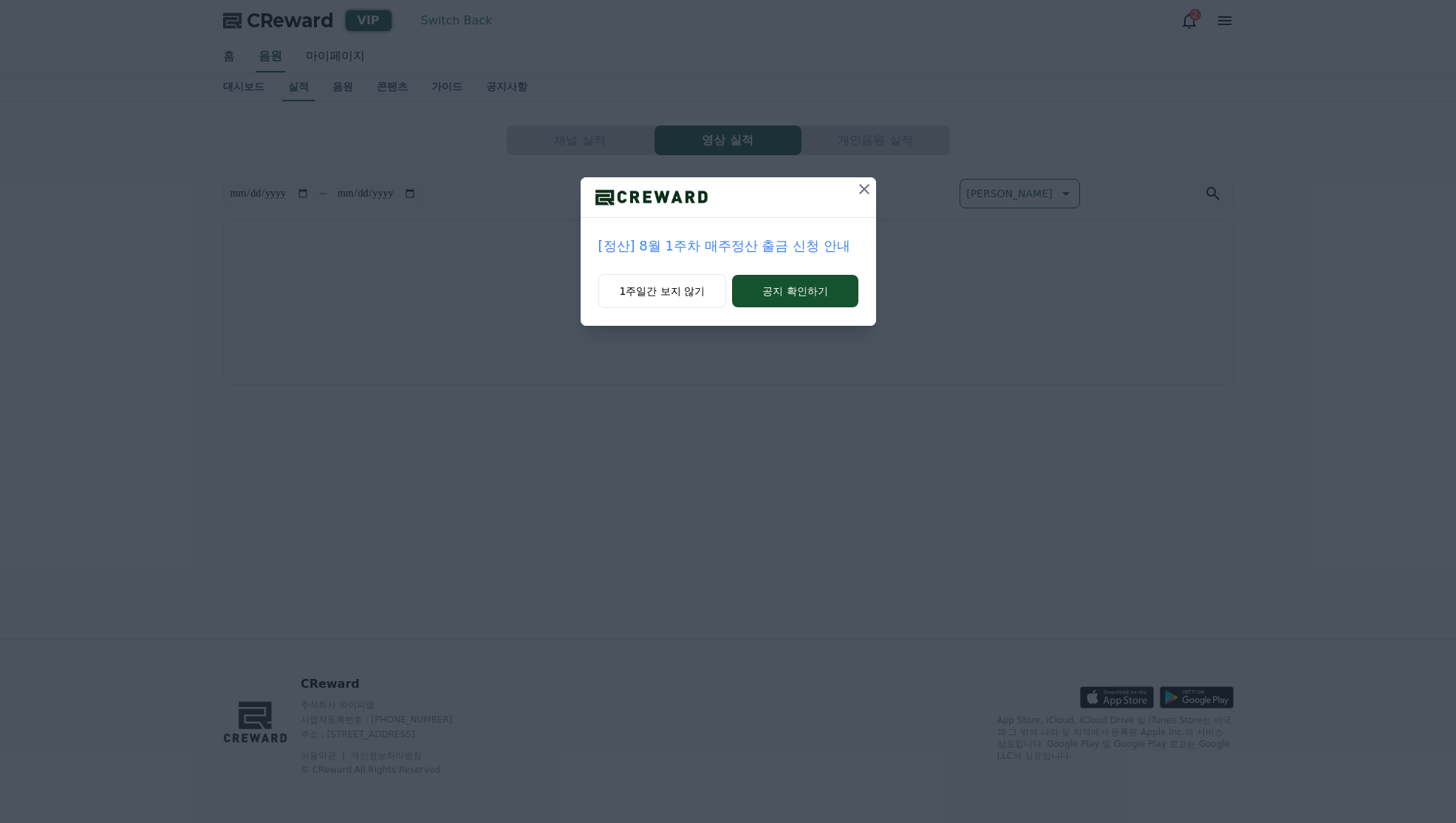
click at [863, 188] on icon at bounding box center [864, 189] width 11 height 11
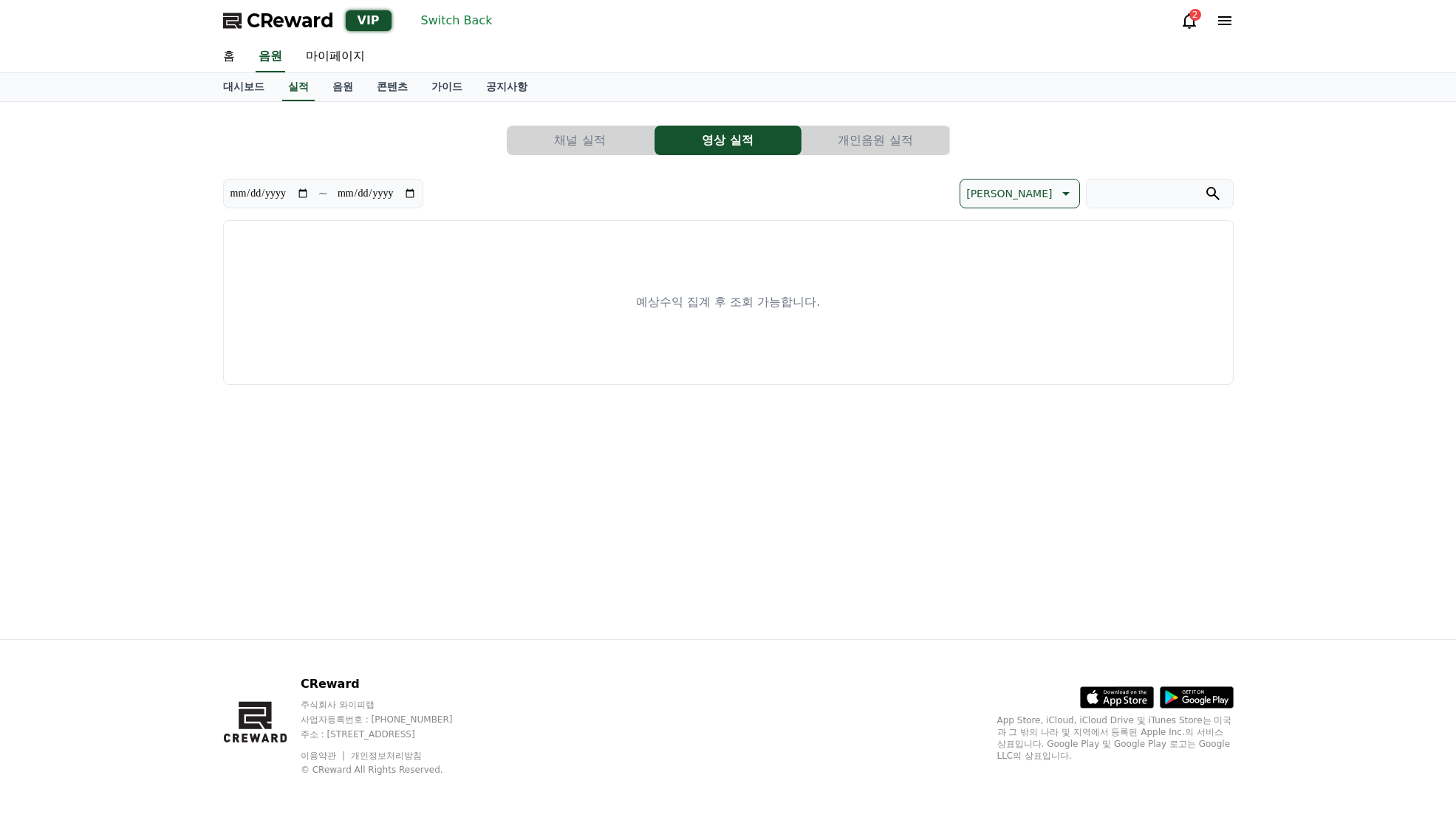
click at [589, 142] on button "채널 실적" at bounding box center [580, 140] width 147 height 29
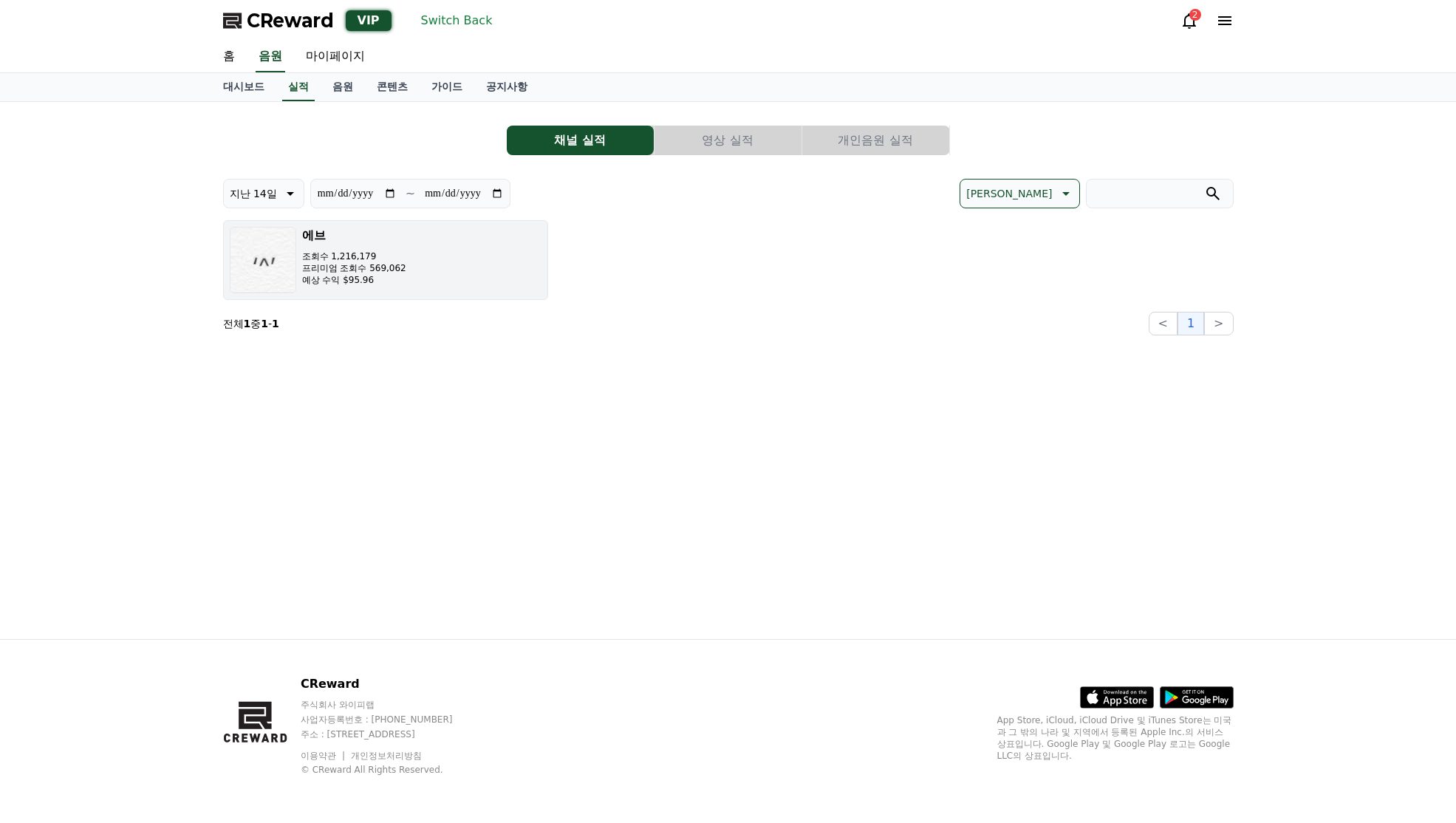
click at [362, 288] on div "[DEMOGRAPHIC_DATA] 조회수 1,216,179 프리미엄 조회수 569,062 예상 수익 $95.96" at bounding box center [354, 260] width 104 height 66
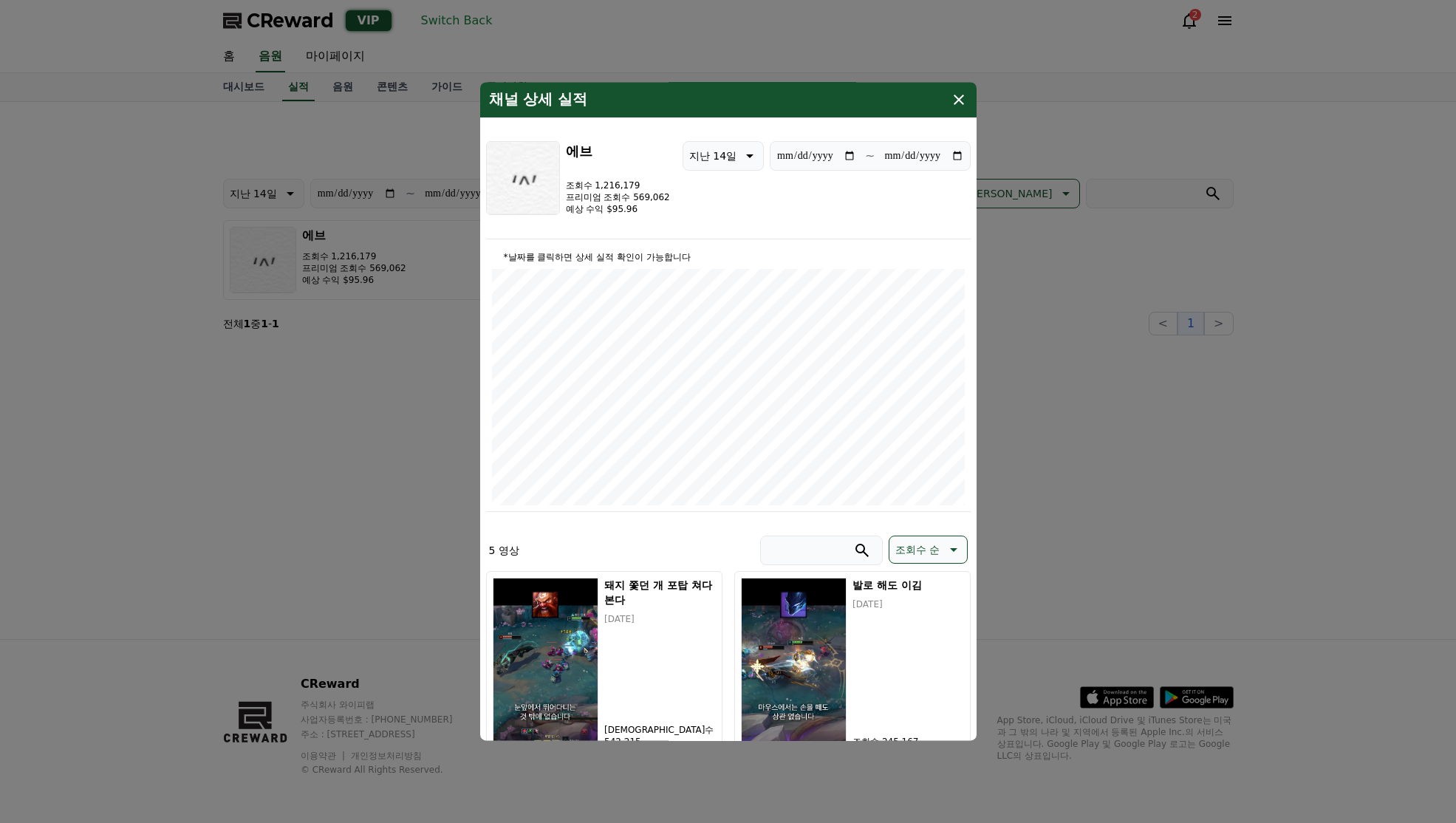
click at [1012, 139] on button "close modal" at bounding box center [728, 412] width 1456 height 823
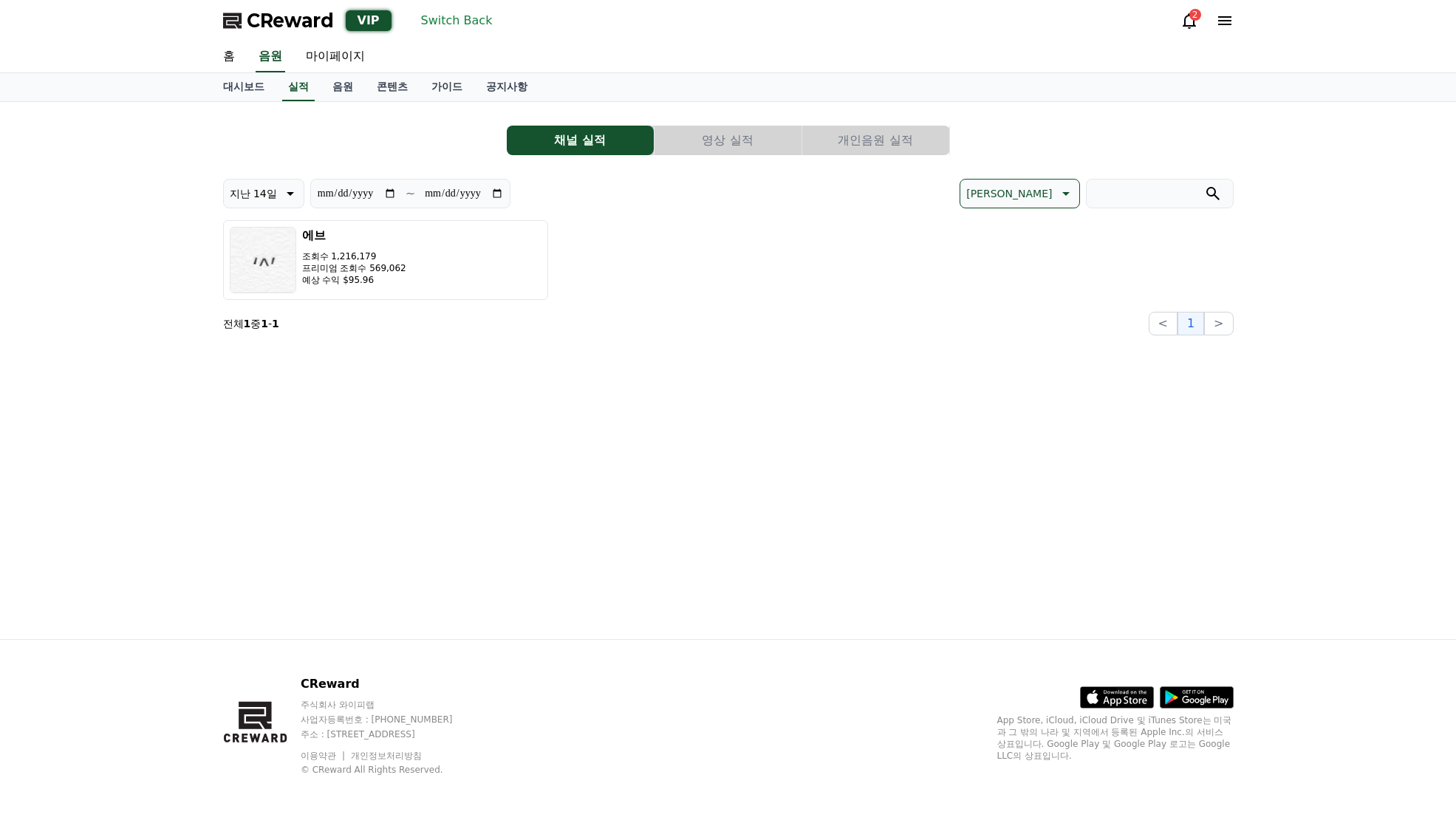
click at [441, 22] on button "Switch Back" at bounding box center [457, 21] width 84 height 23
